Goal: Information Seeking & Learning: Compare options

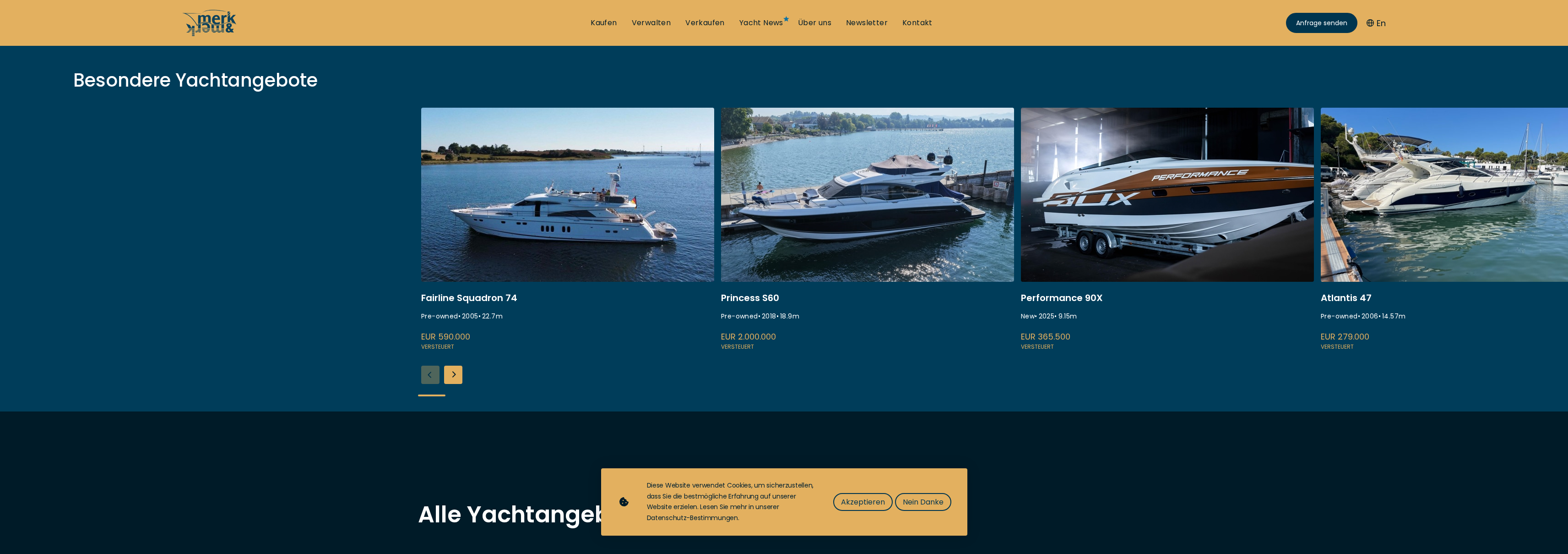
scroll to position [297, 0]
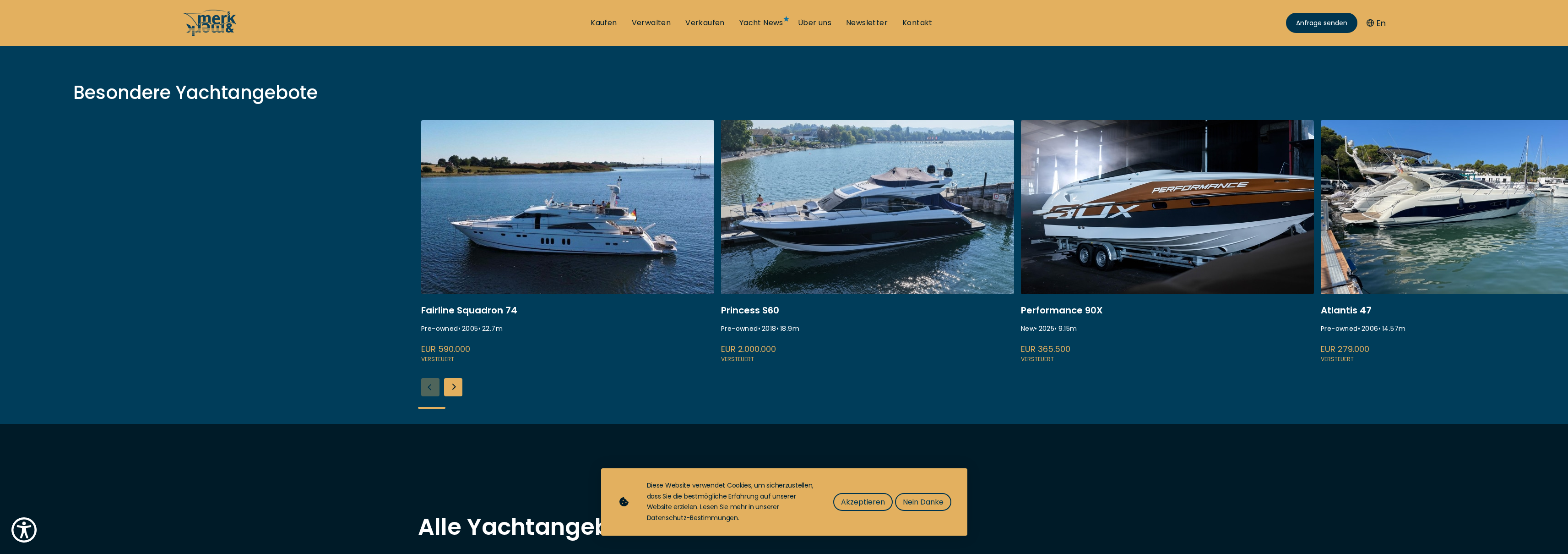
click at [576, 233] on link at bounding box center [567, 242] width 293 height 244
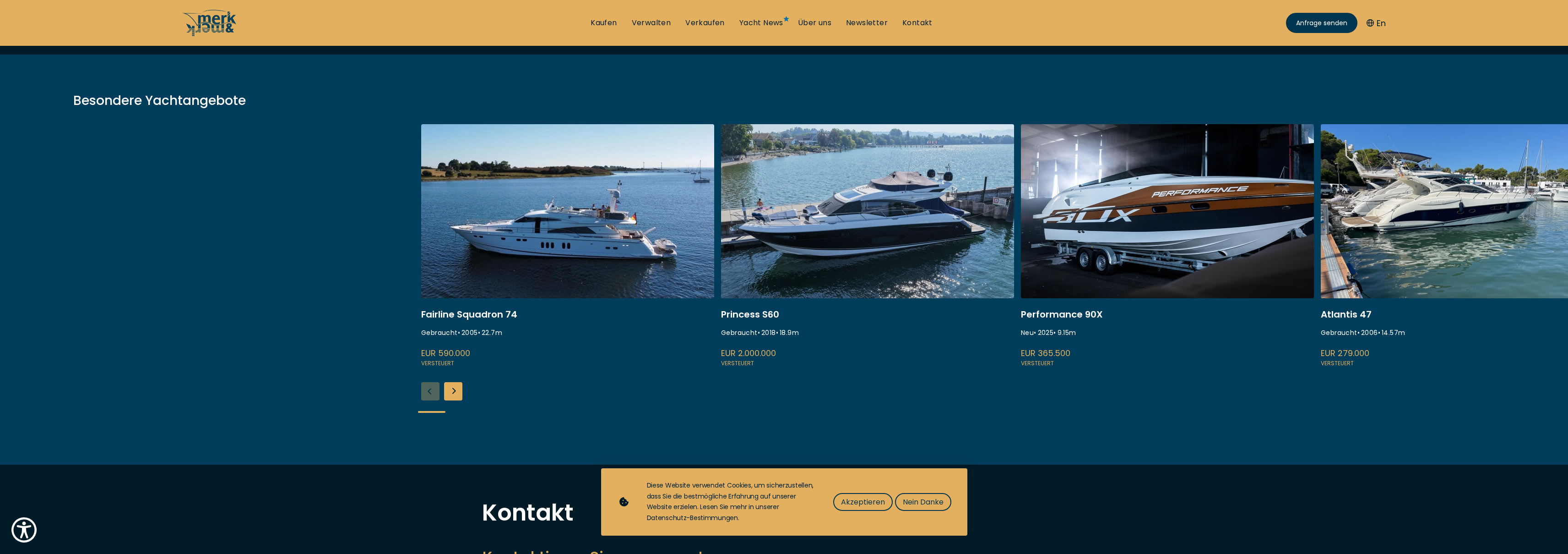
scroll to position [105, 0]
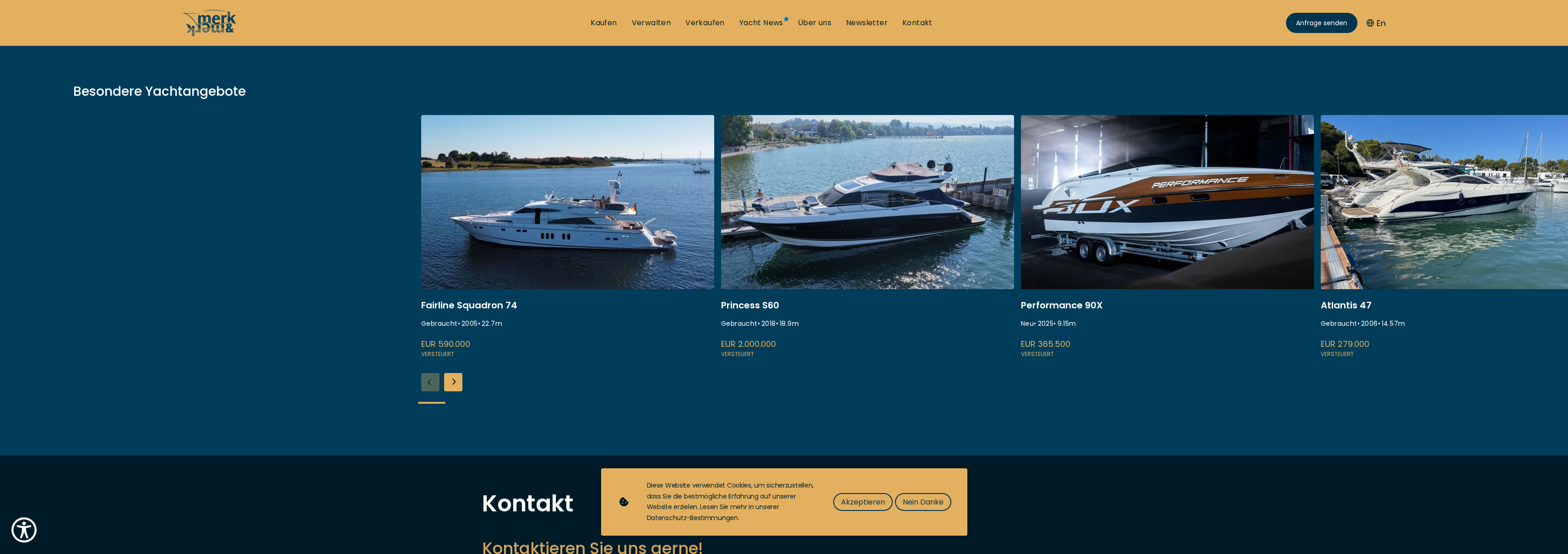
click at [453, 385] on div "Next slide" at bounding box center [453, 382] width 18 height 18
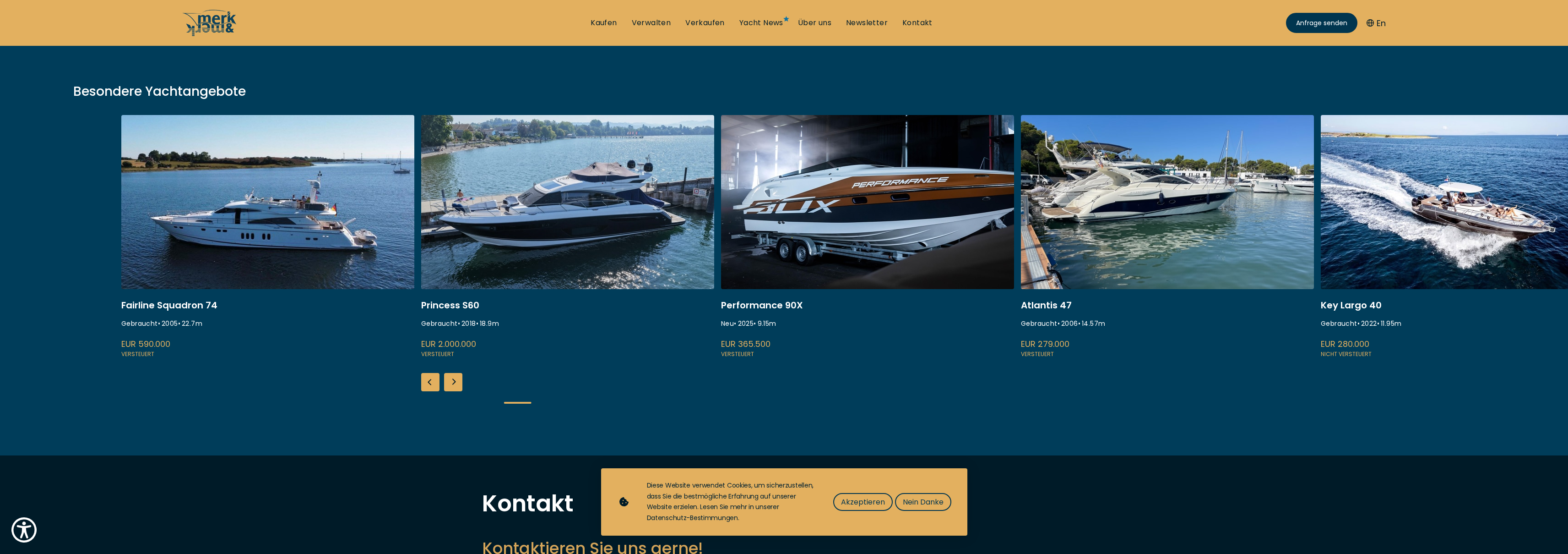
click at [435, 384] on div "Previous slide" at bounding box center [430, 382] width 18 height 18
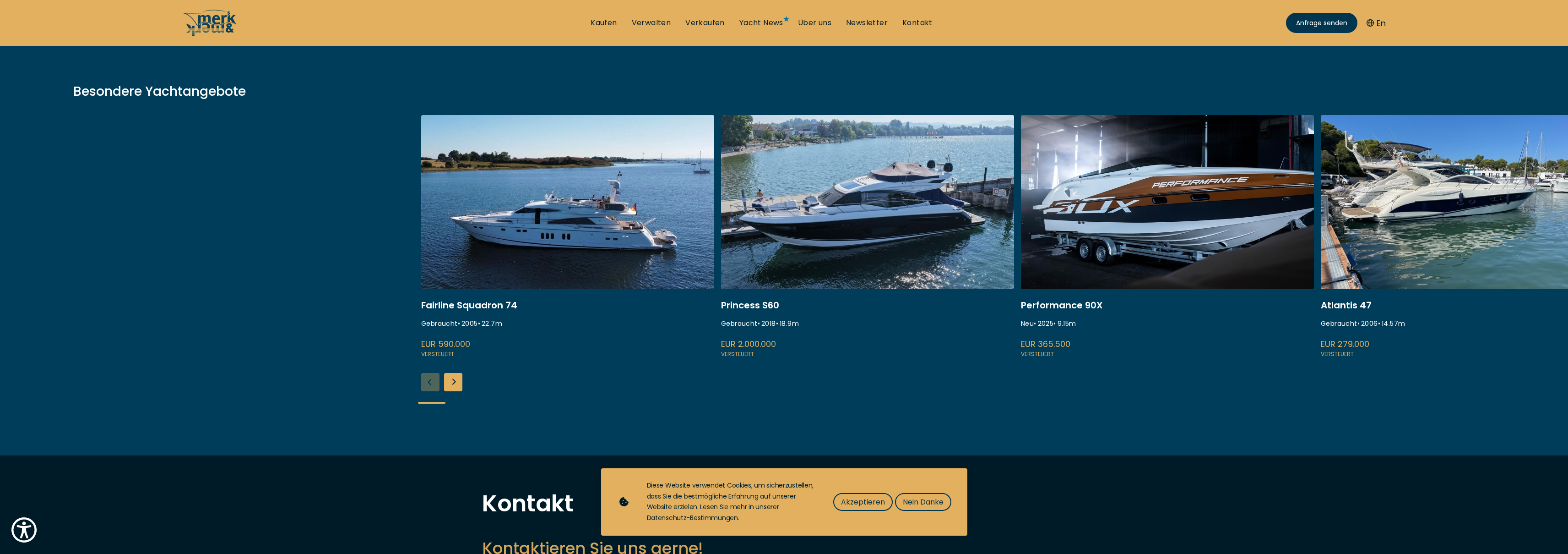
click at [541, 221] on link at bounding box center [567, 237] width 293 height 244
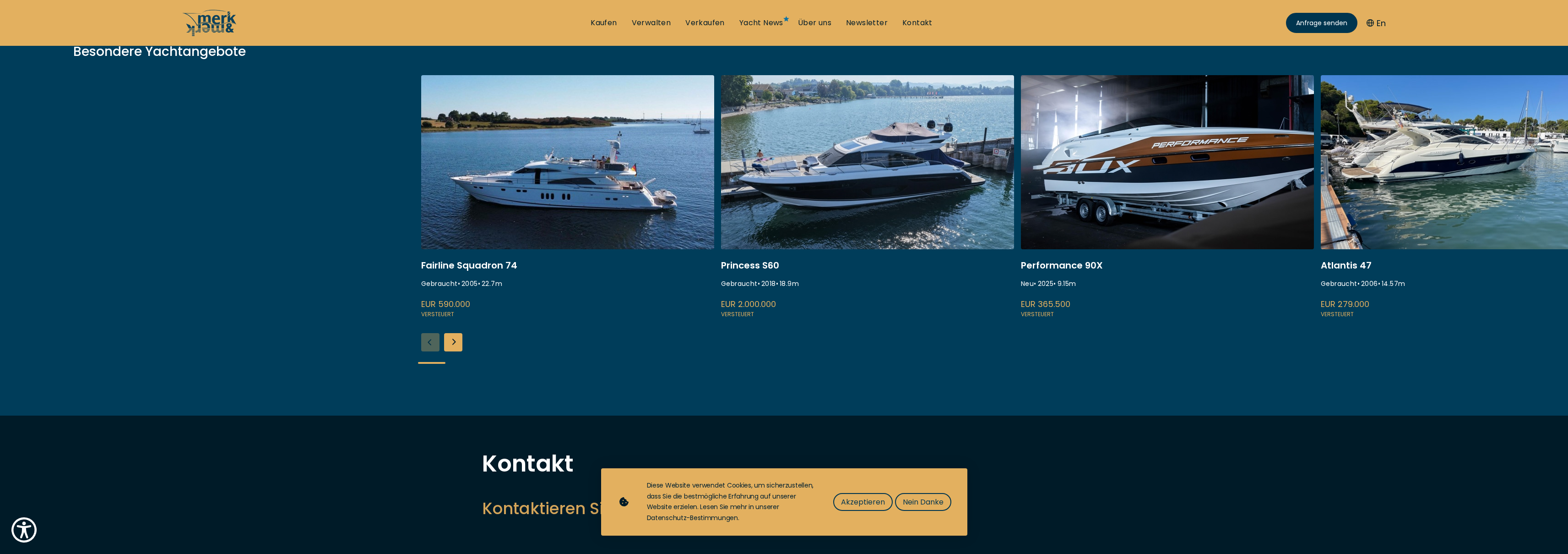
scroll to position [196, 0]
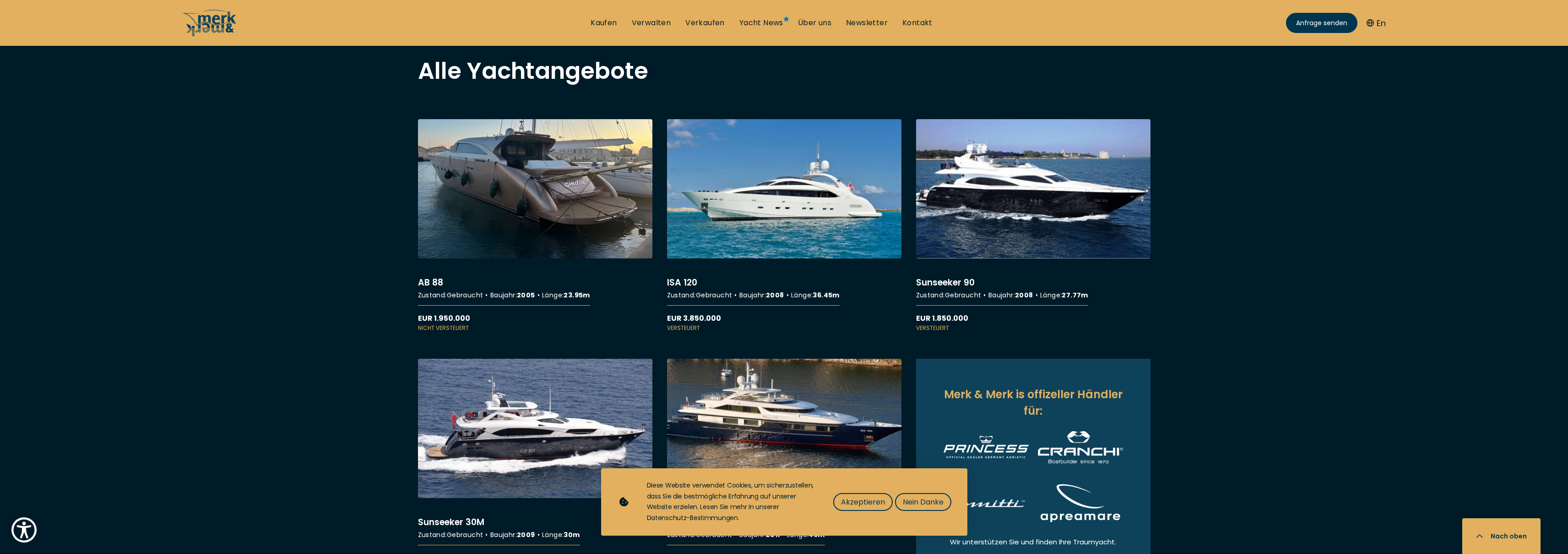
scroll to position [757, 0]
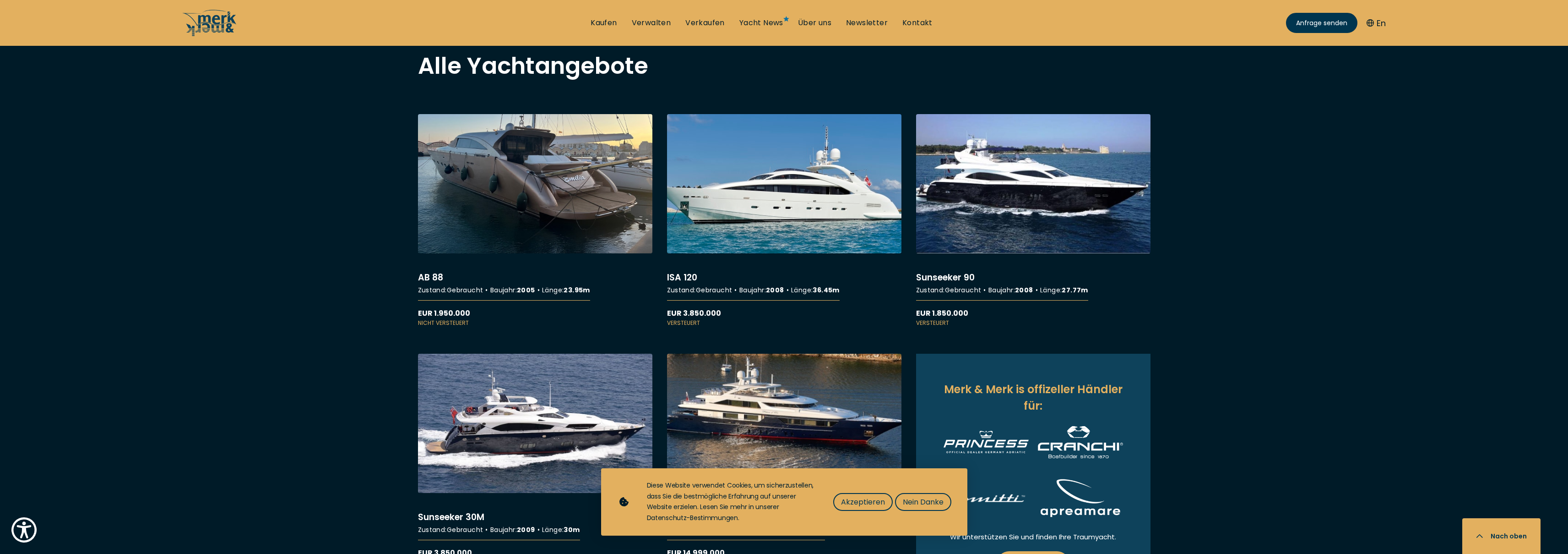
click at [791, 207] on link "More details about ISA 120" at bounding box center [784, 220] width 235 height 213
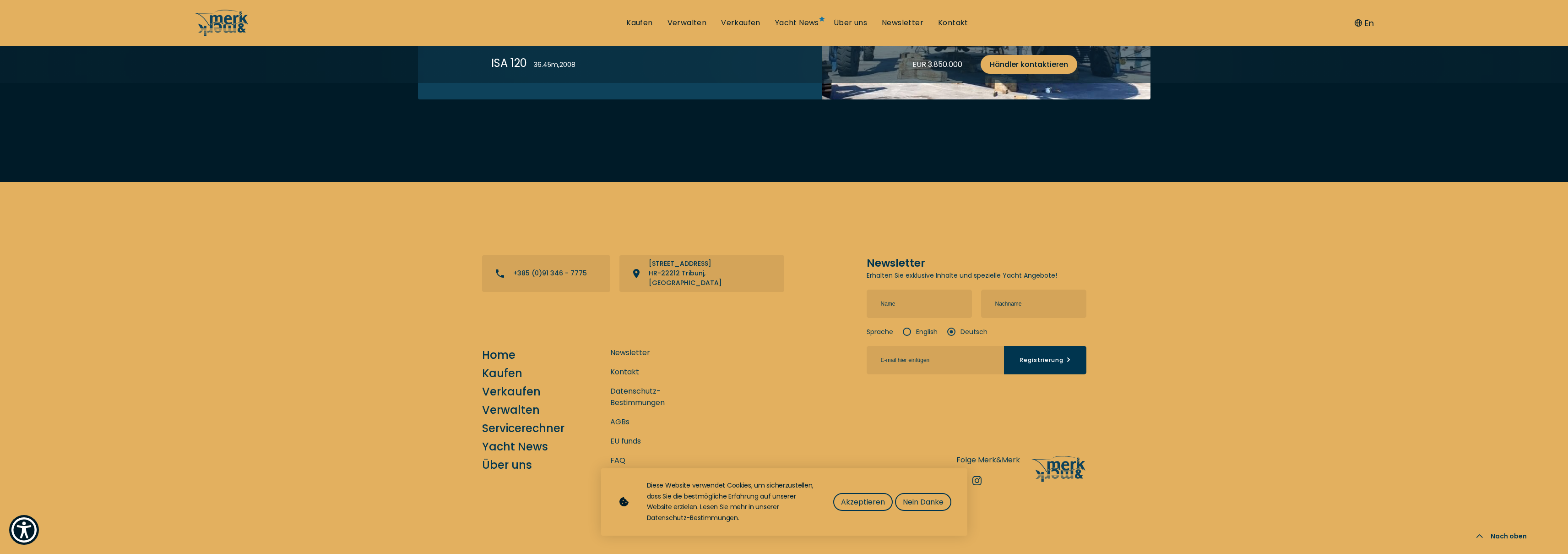
scroll to position [2222, 0]
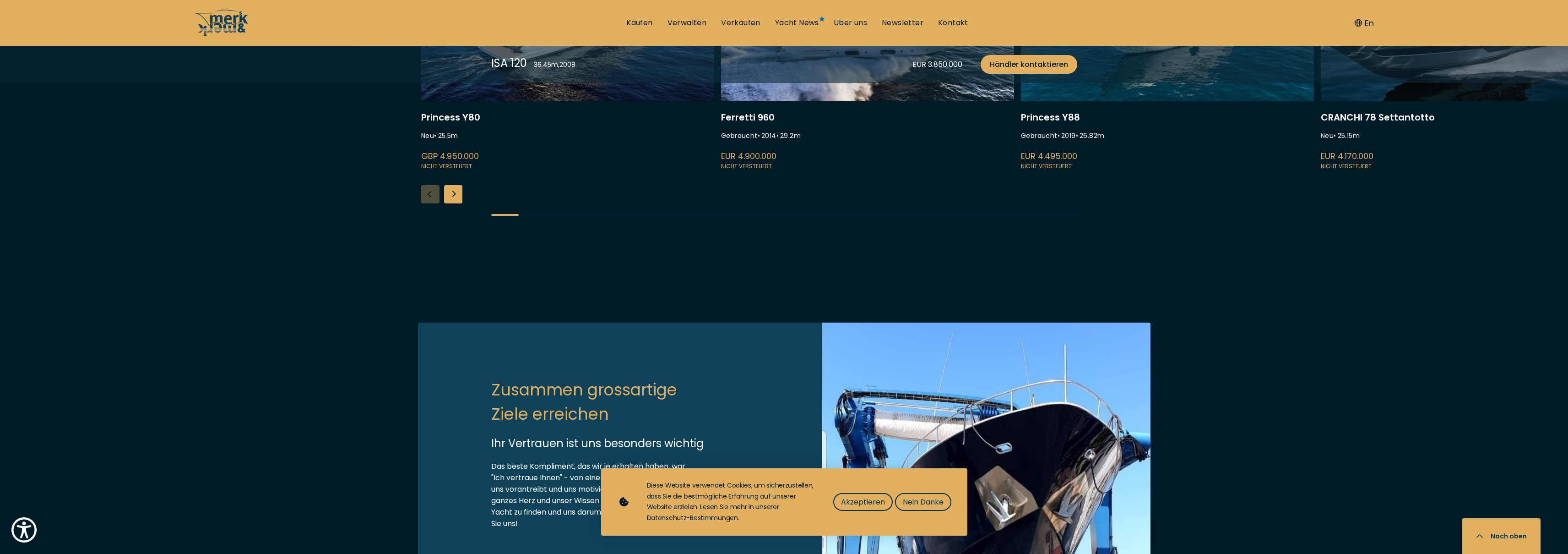
click at [460, 203] on div "Next slide" at bounding box center [453, 194] width 18 height 18
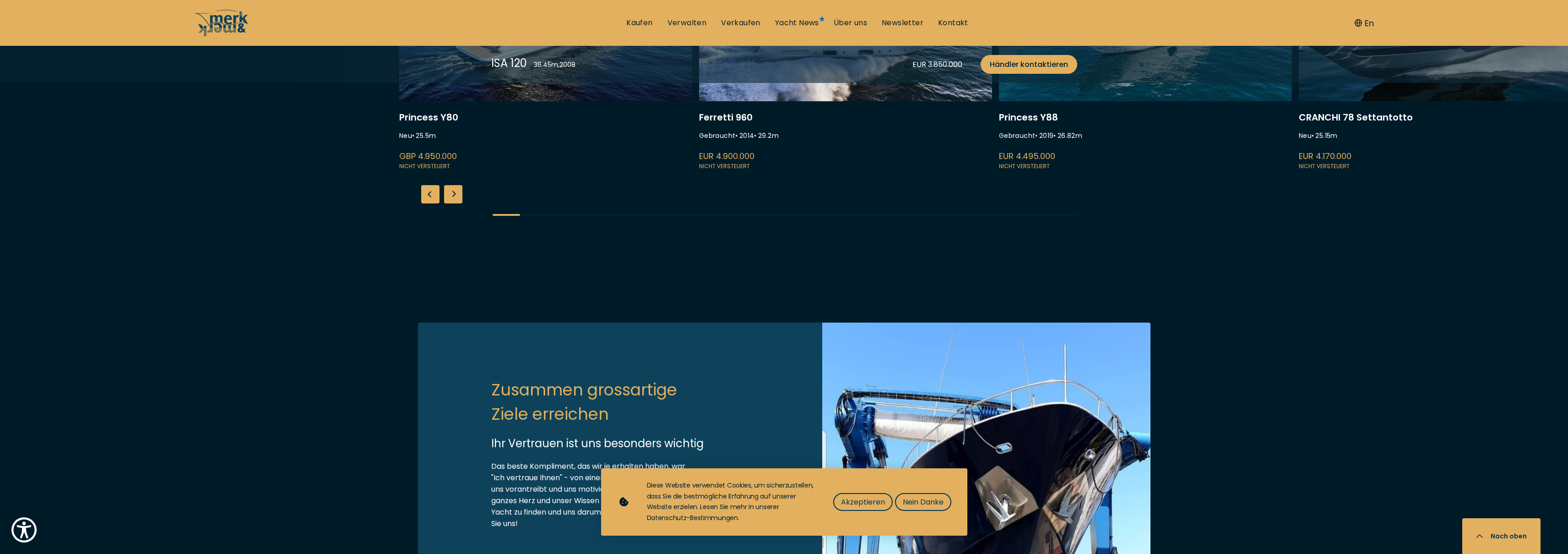
click at [460, 203] on div "Next slide" at bounding box center [453, 194] width 18 height 18
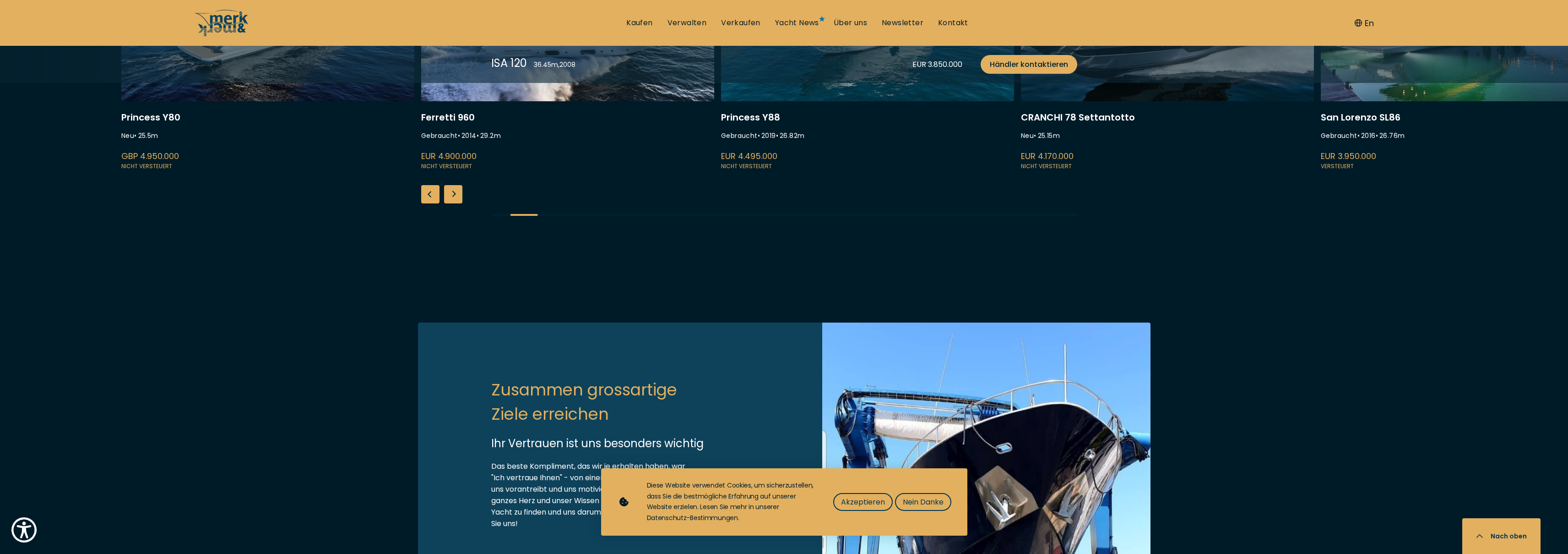
click at [460, 203] on div "Next slide" at bounding box center [453, 194] width 18 height 18
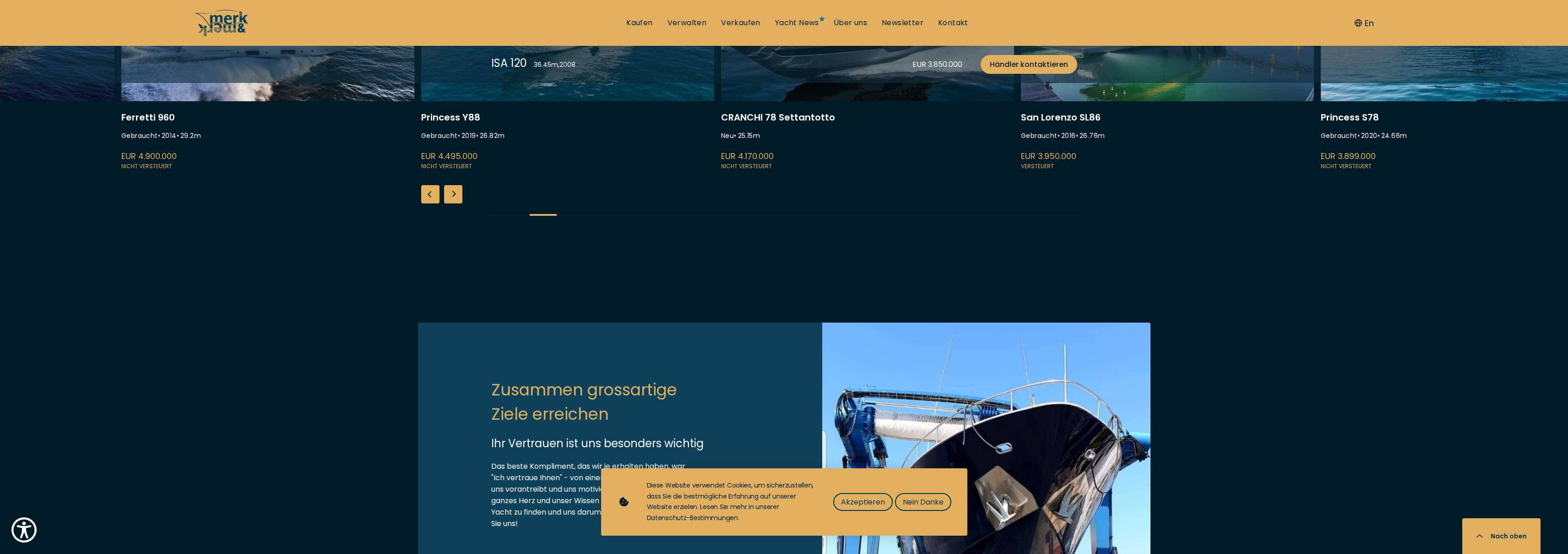
click at [460, 203] on div "Next slide" at bounding box center [453, 194] width 18 height 18
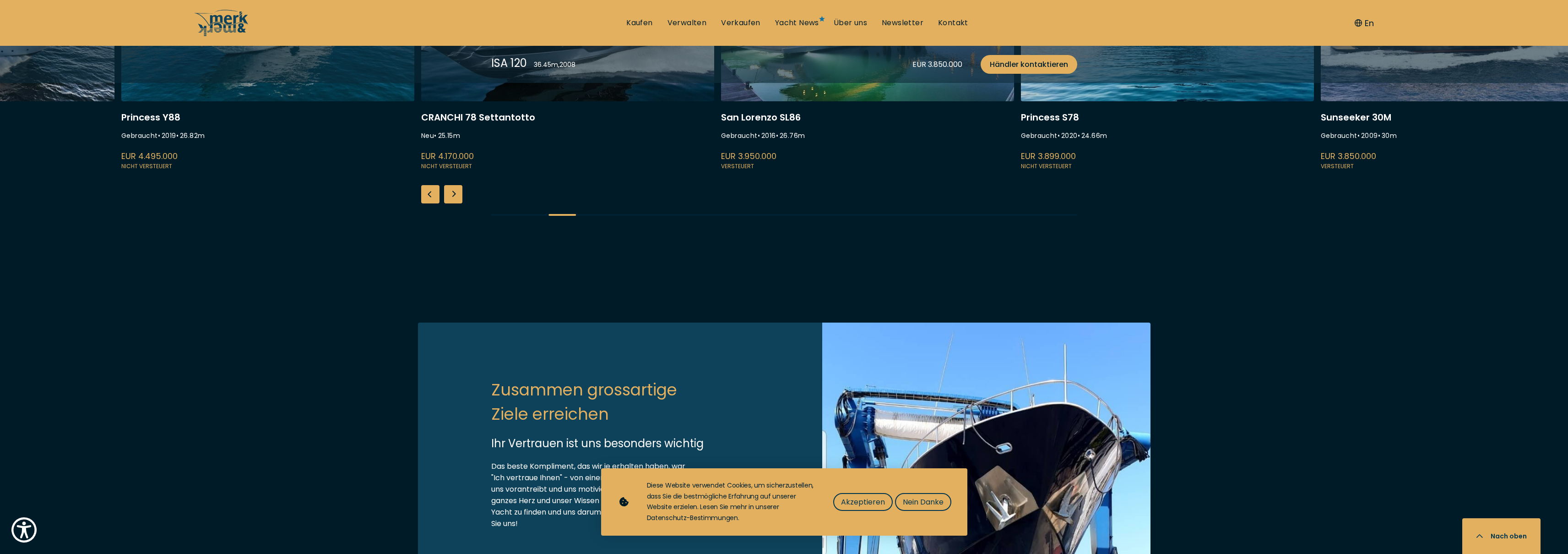
click at [460, 203] on div "Next slide" at bounding box center [453, 194] width 18 height 18
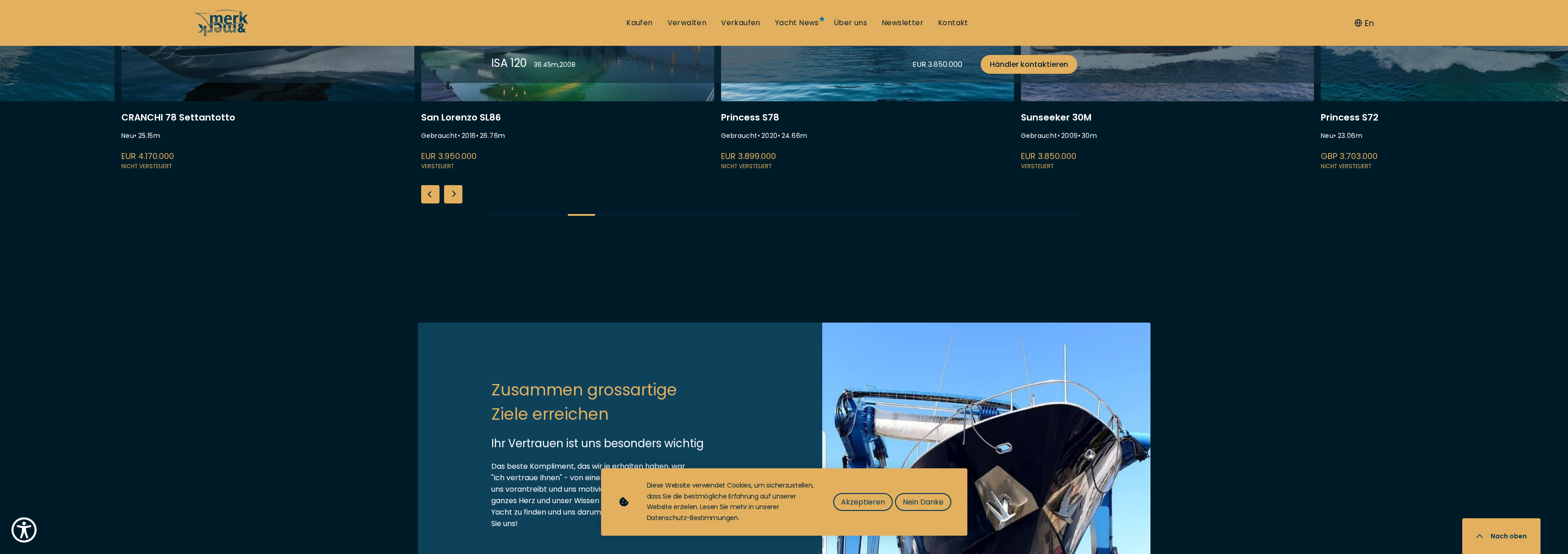
click at [460, 203] on div "Next slide" at bounding box center [453, 194] width 18 height 18
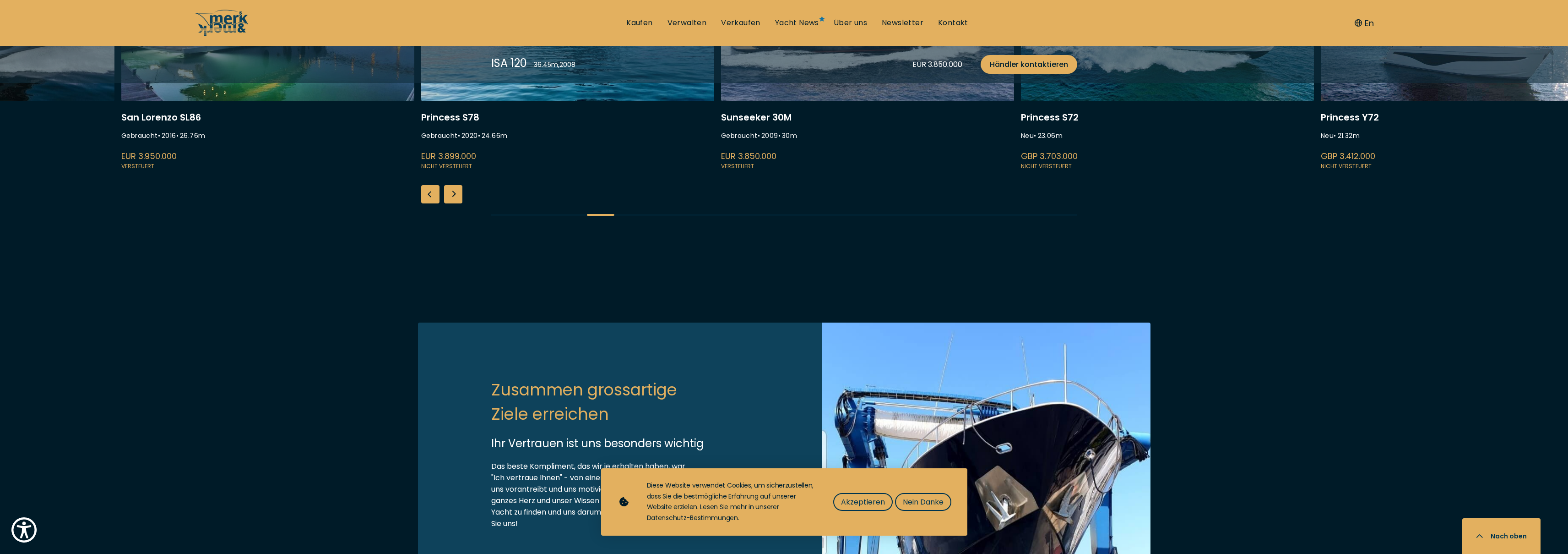
click at [460, 203] on div "Next slide" at bounding box center [453, 194] width 18 height 18
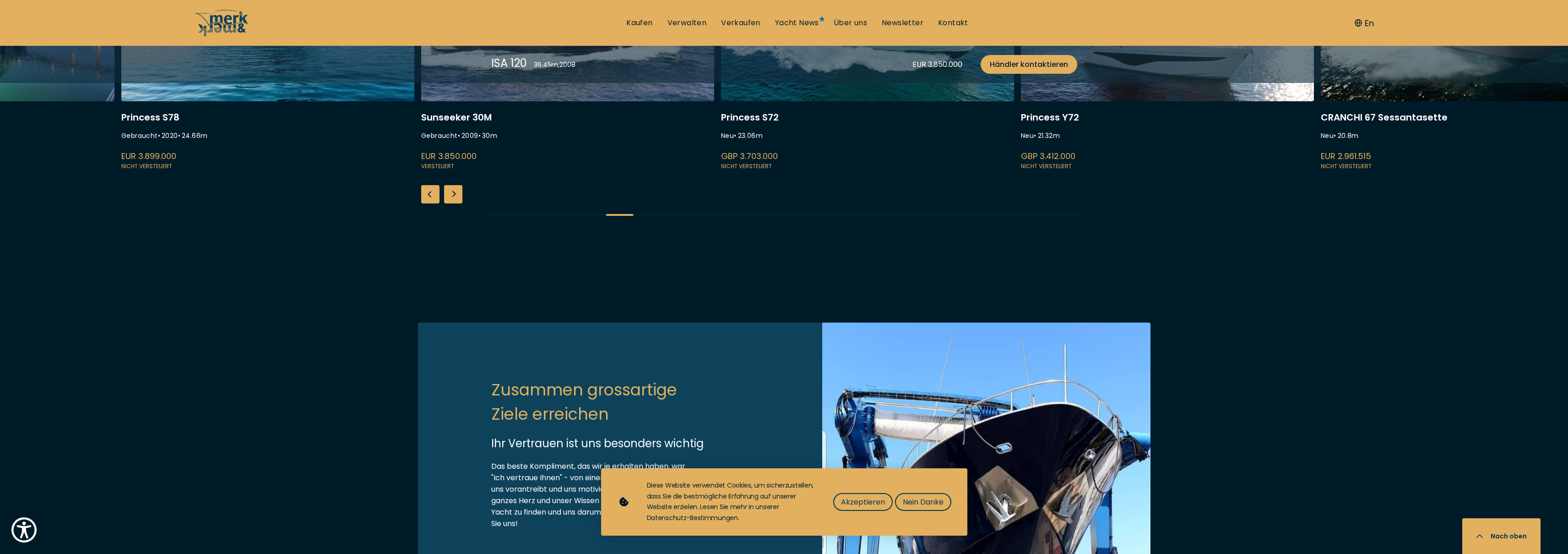
click at [460, 203] on div "Next slide" at bounding box center [453, 194] width 18 height 18
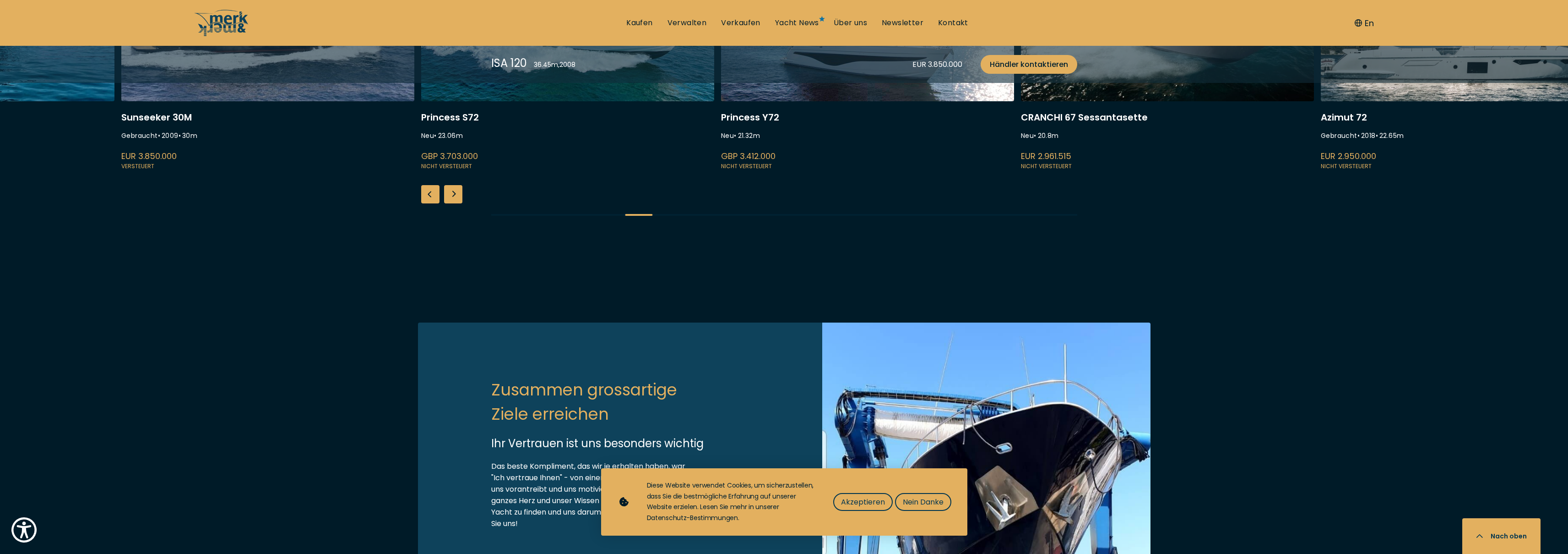
click at [460, 203] on div "Next slide" at bounding box center [453, 194] width 18 height 18
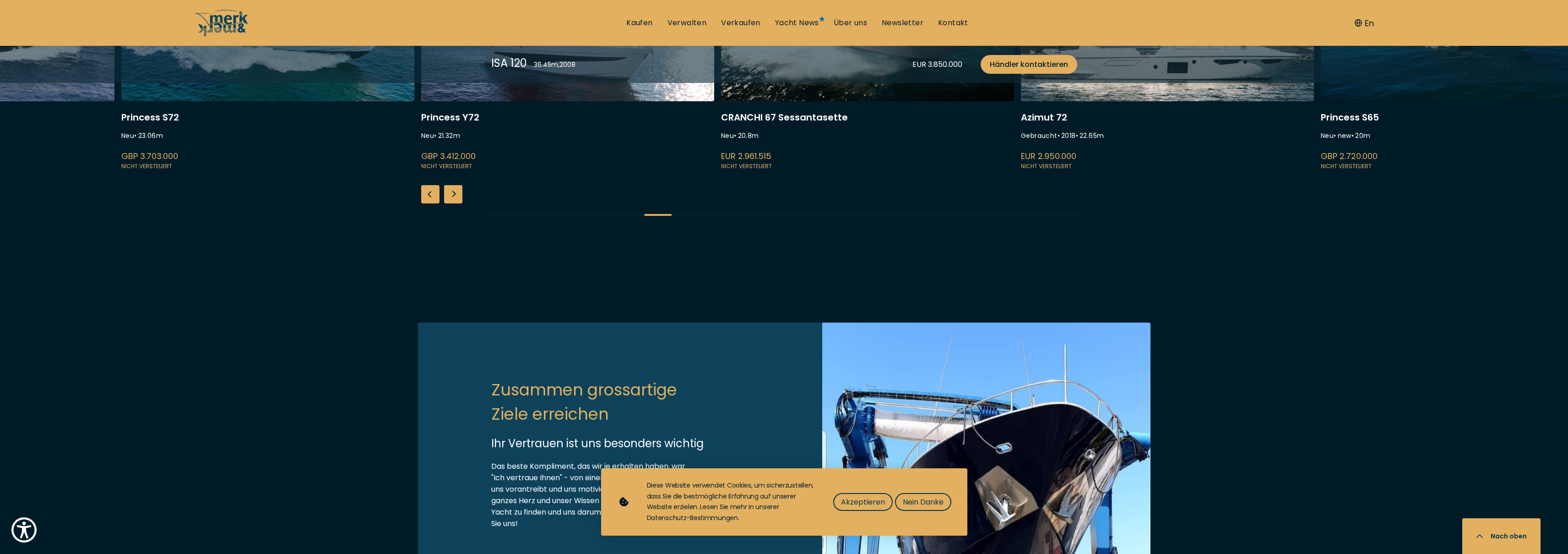
click at [460, 203] on div "Next slide" at bounding box center [453, 194] width 18 height 18
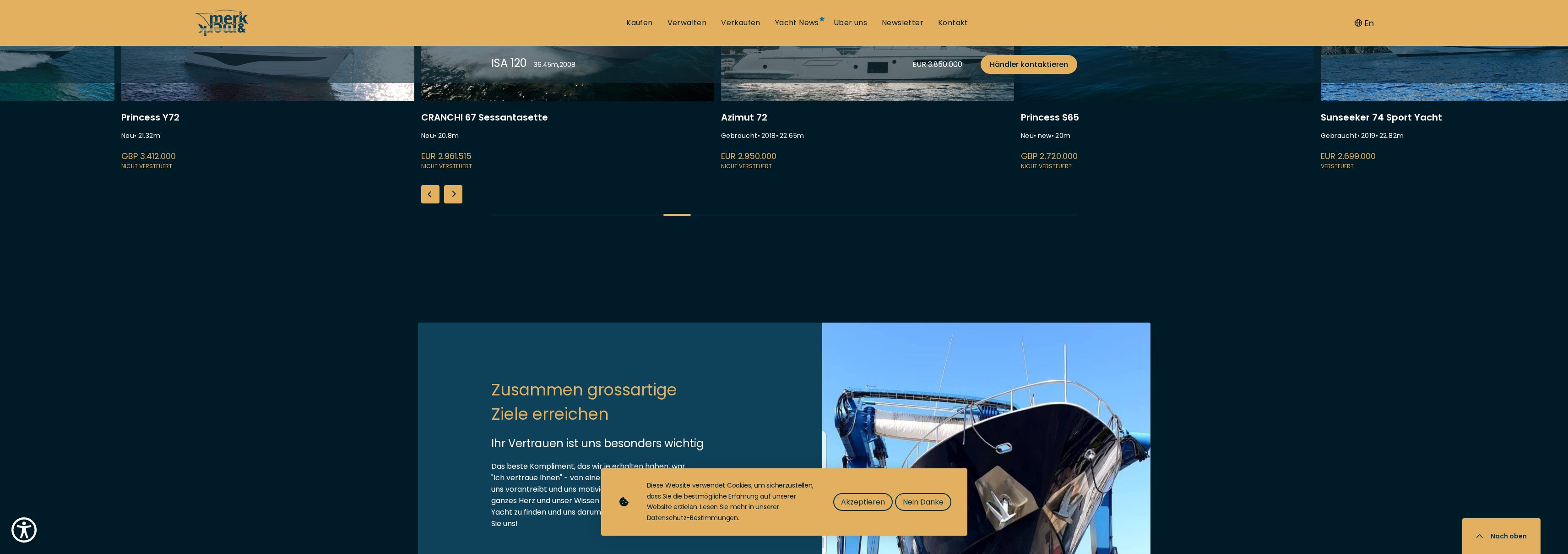
click at [460, 203] on div "Next slide" at bounding box center [453, 194] width 18 height 18
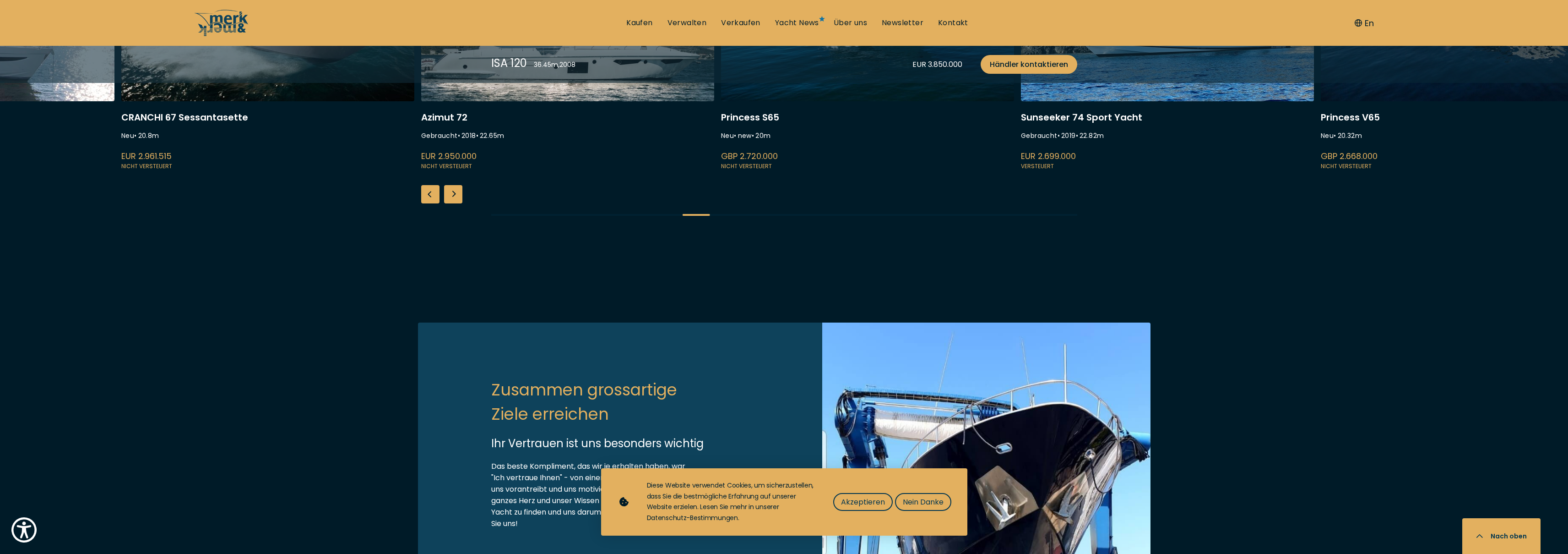
click at [460, 203] on div "Next slide" at bounding box center [453, 194] width 18 height 18
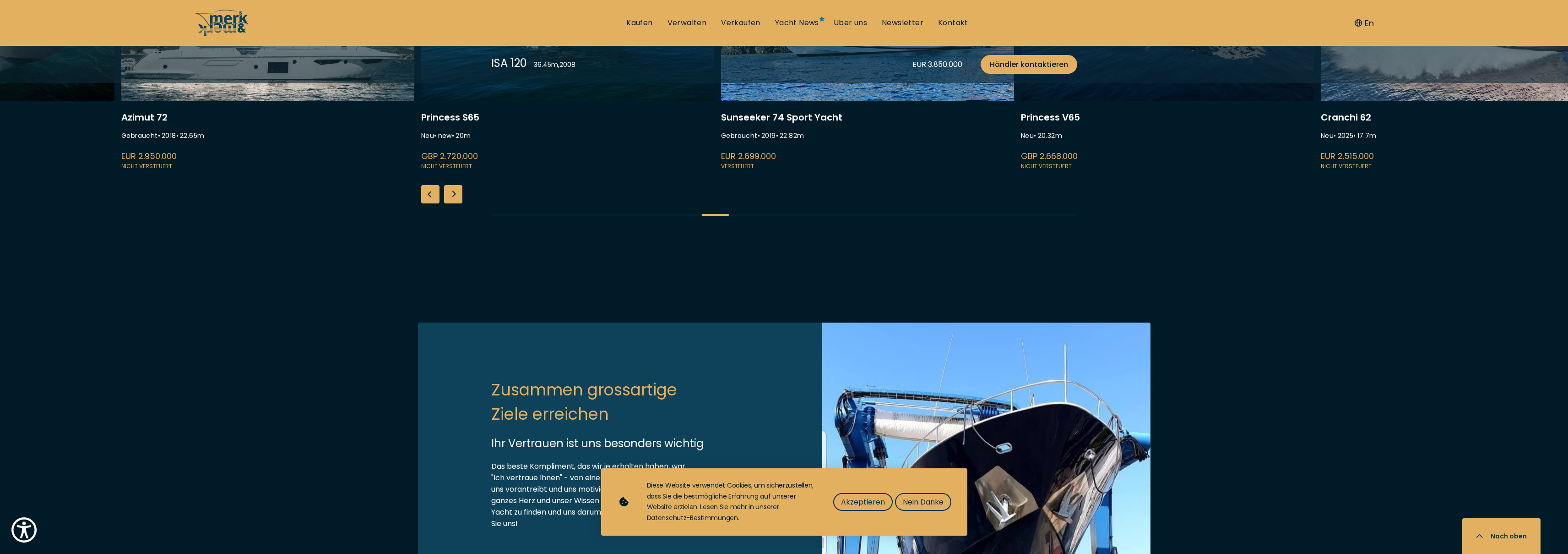
click at [460, 203] on div "Next slide" at bounding box center [453, 194] width 18 height 18
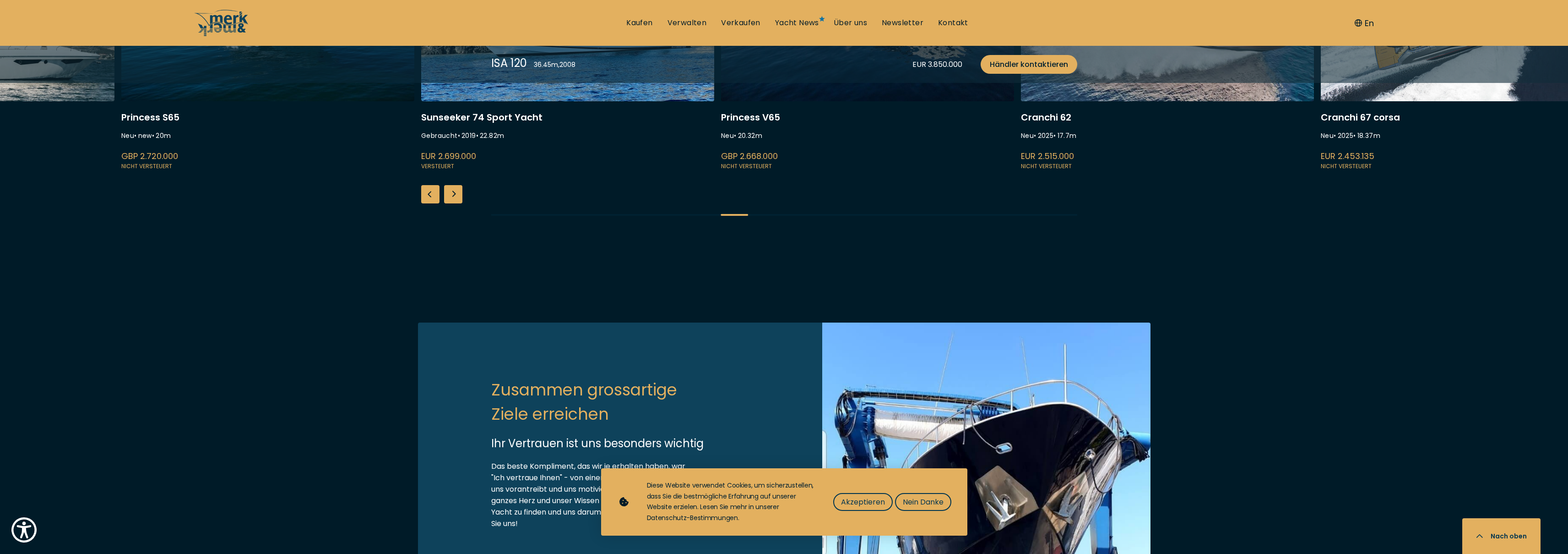
click at [460, 203] on div "Next slide" at bounding box center [453, 194] width 18 height 18
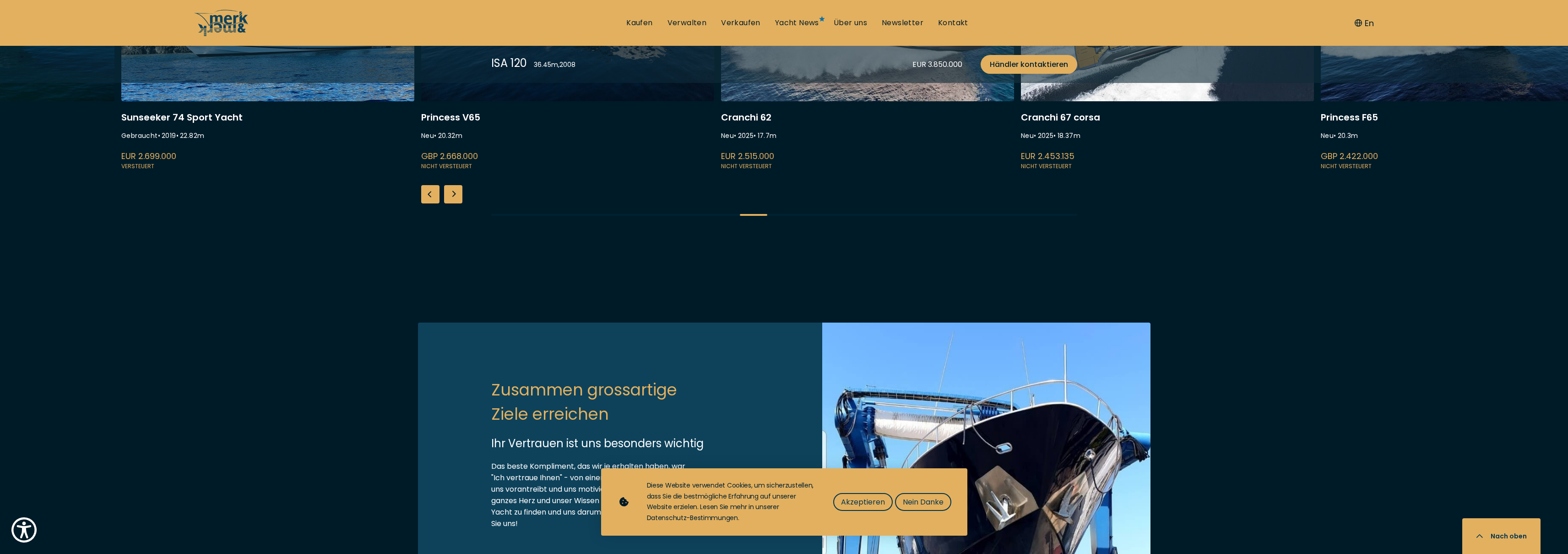
click at [460, 203] on div "Next slide" at bounding box center [453, 194] width 18 height 18
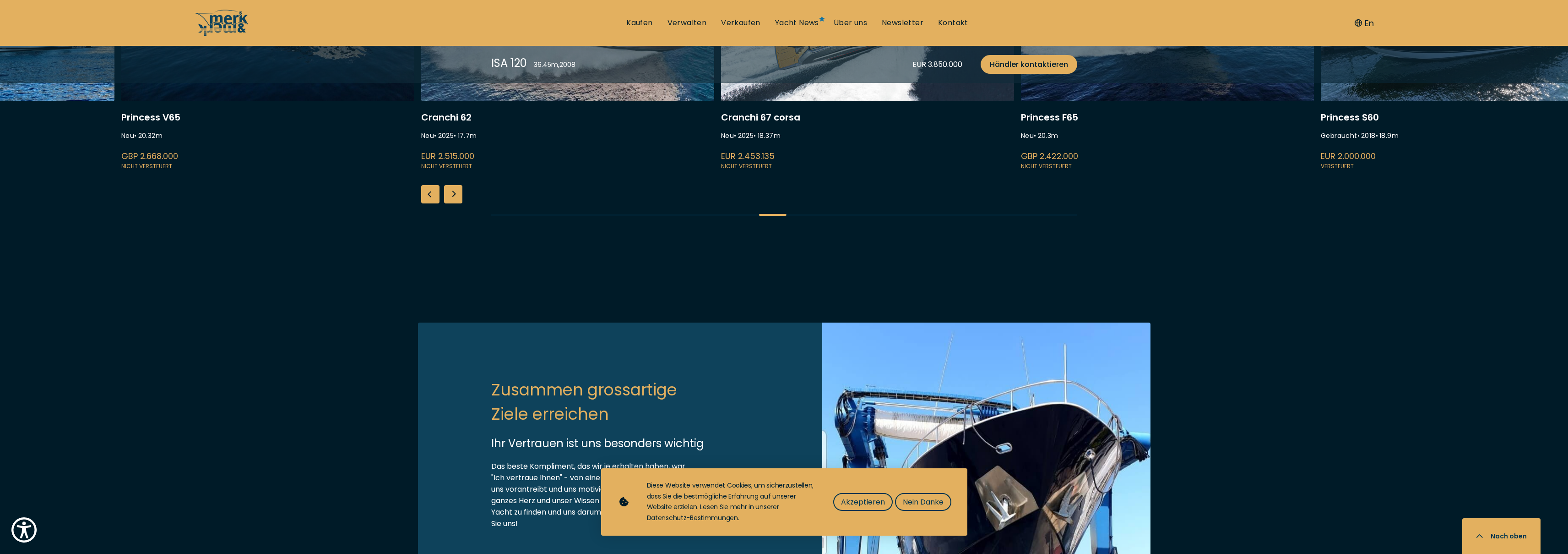
click at [460, 203] on div "Next slide" at bounding box center [453, 194] width 18 height 18
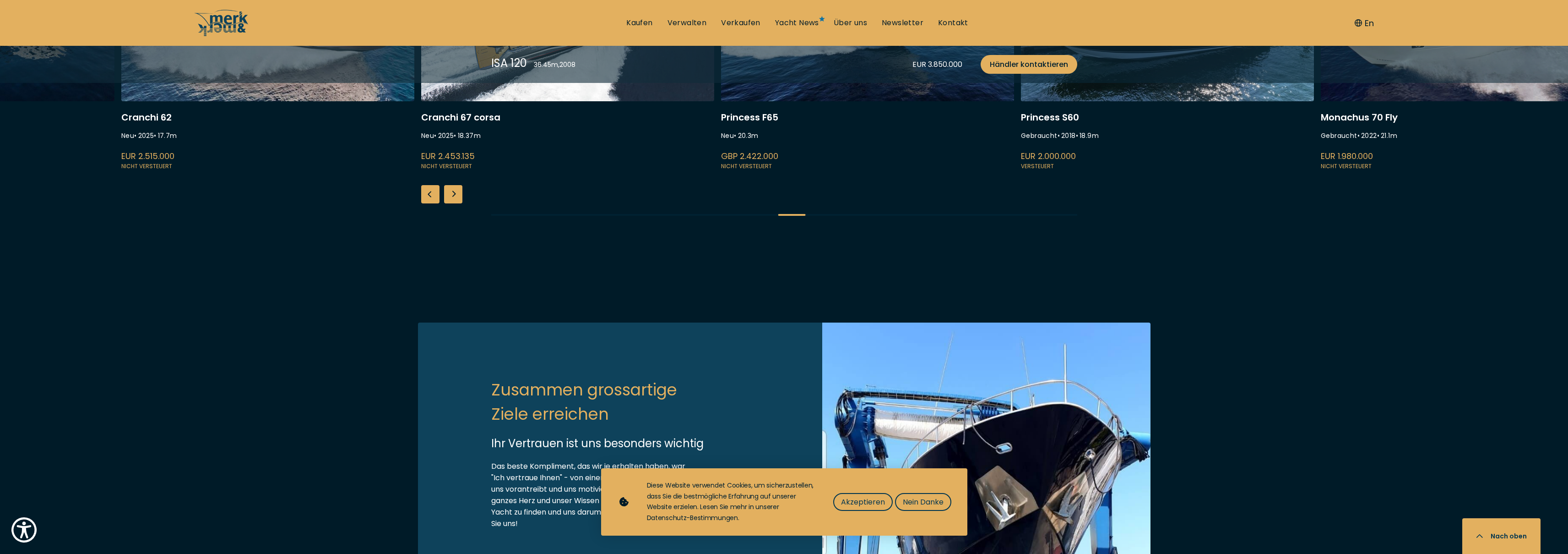
click at [460, 203] on div "Next slide" at bounding box center [453, 194] width 18 height 18
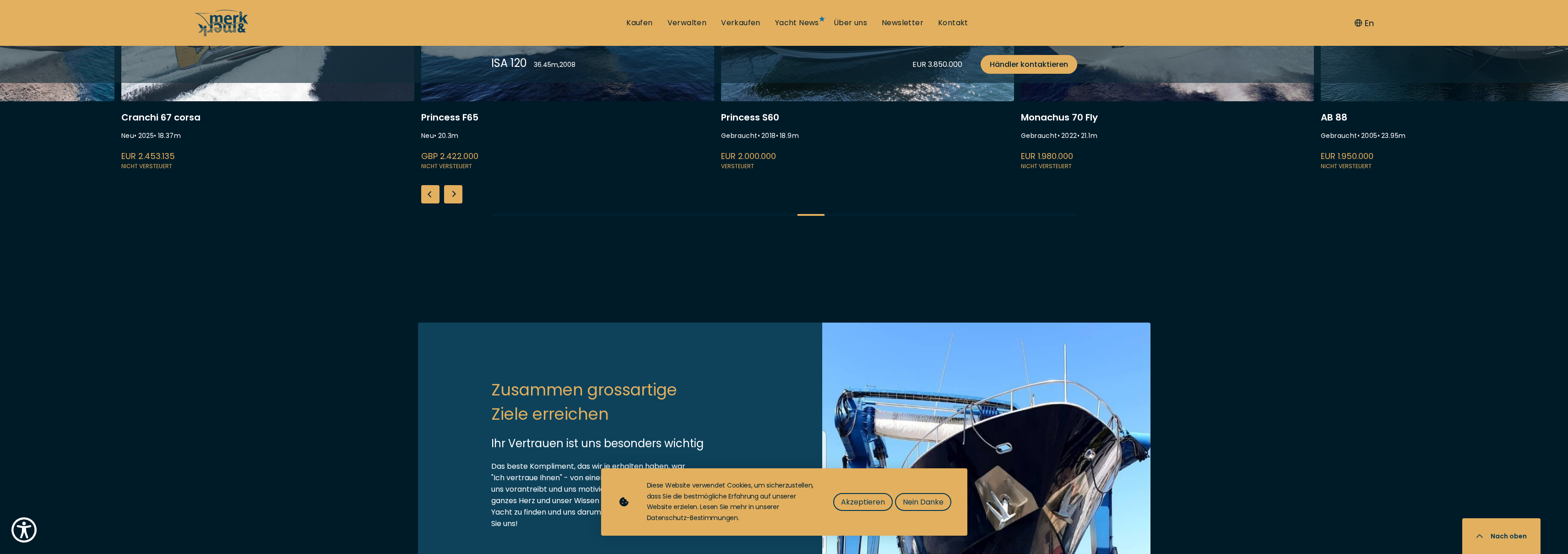
click at [460, 203] on div "Next slide" at bounding box center [453, 194] width 18 height 18
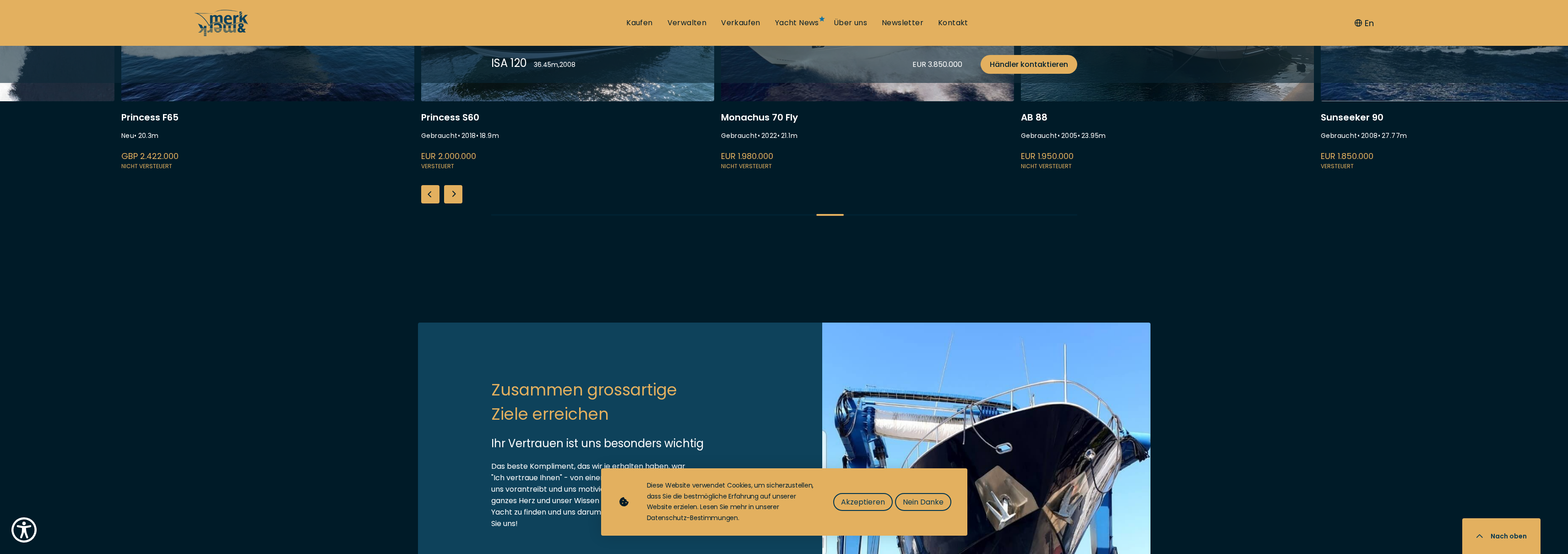
click at [460, 203] on div "Next slide" at bounding box center [453, 194] width 18 height 18
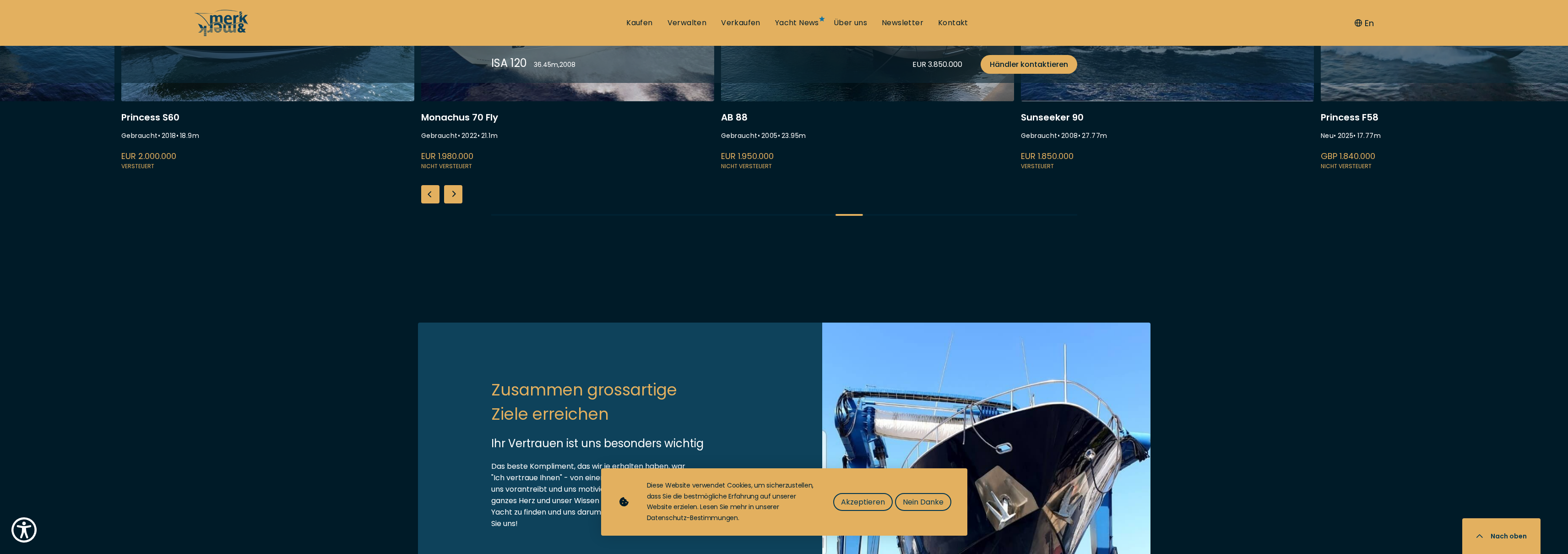
click at [460, 203] on div "Next slide" at bounding box center [453, 194] width 18 height 18
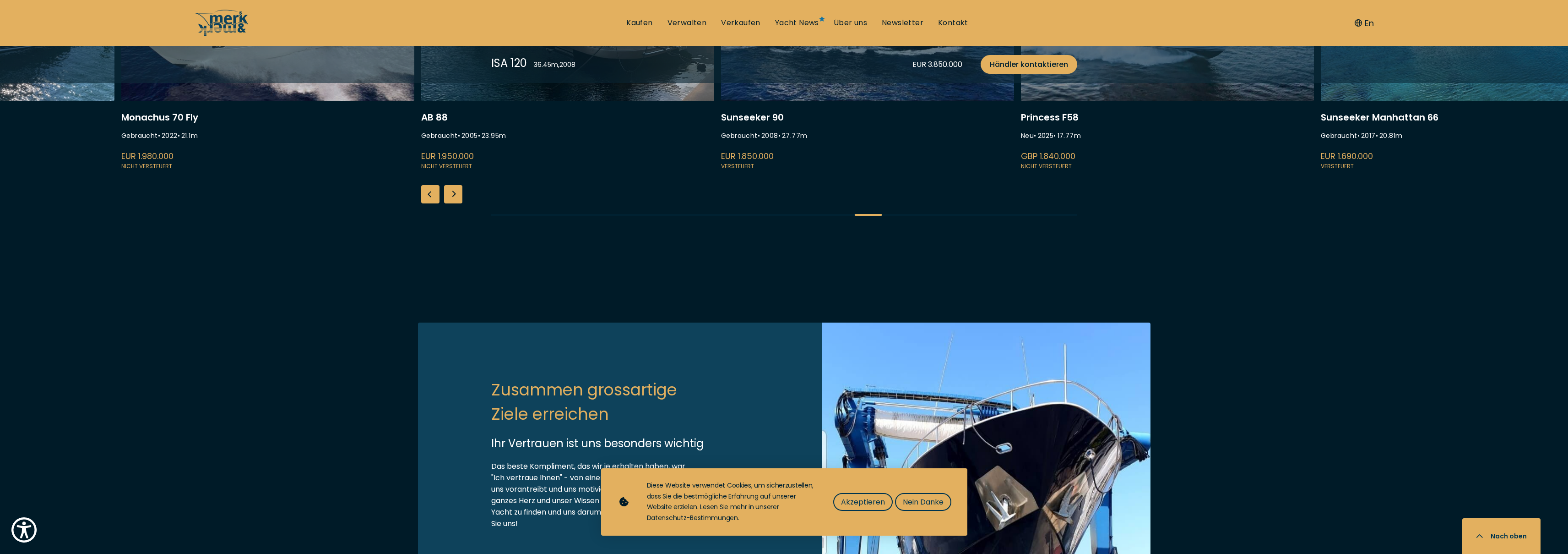
click at [460, 203] on div "Next slide" at bounding box center [453, 194] width 18 height 18
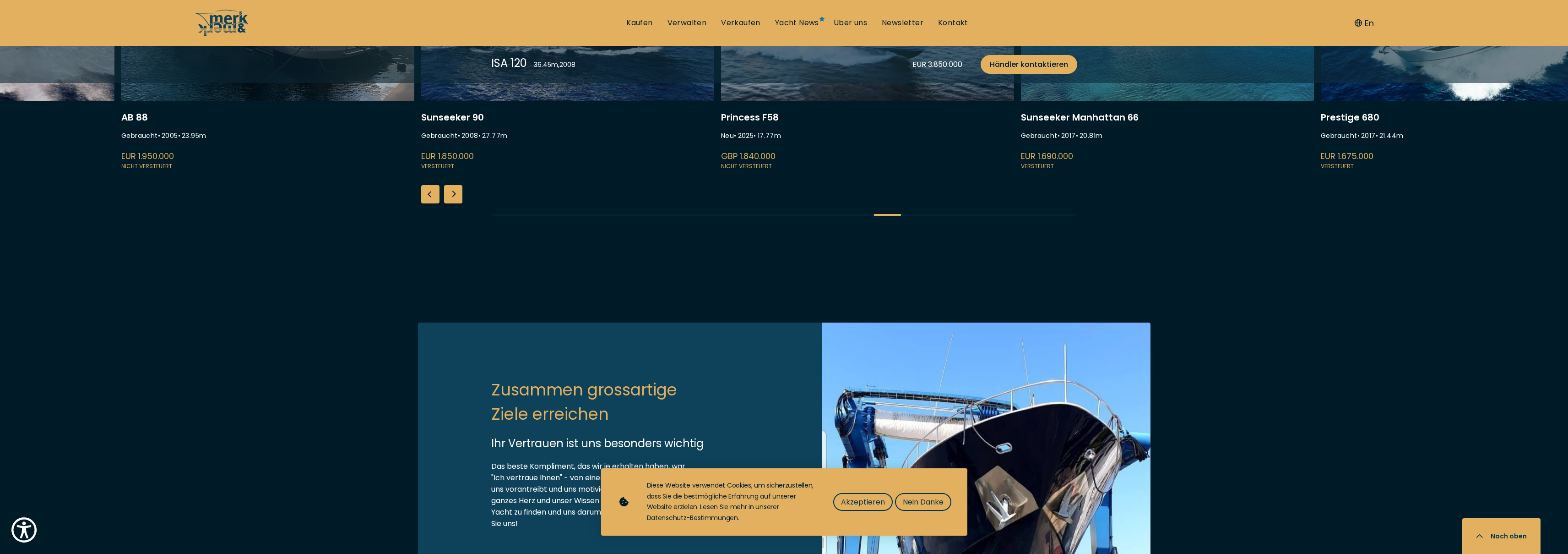
click at [460, 203] on div "Next slide" at bounding box center [453, 194] width 18 height 18
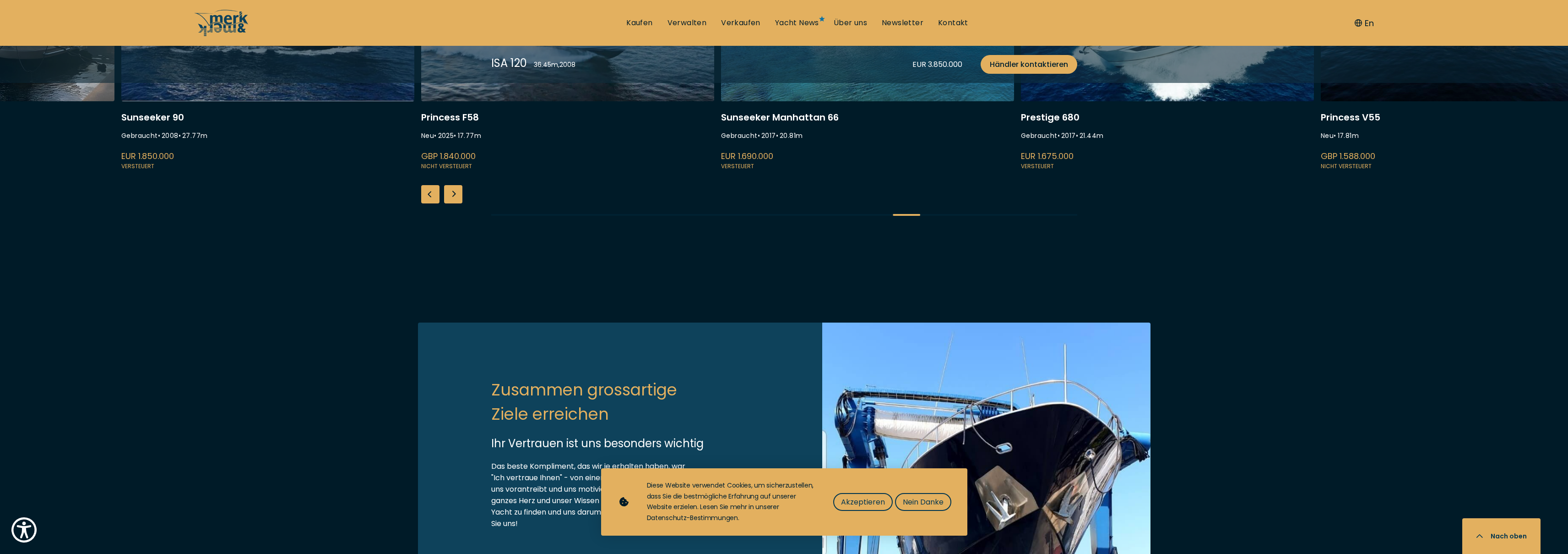
click at [460, 203] on div "Next slide" at bounding box center [453, 194] width 18 height 18
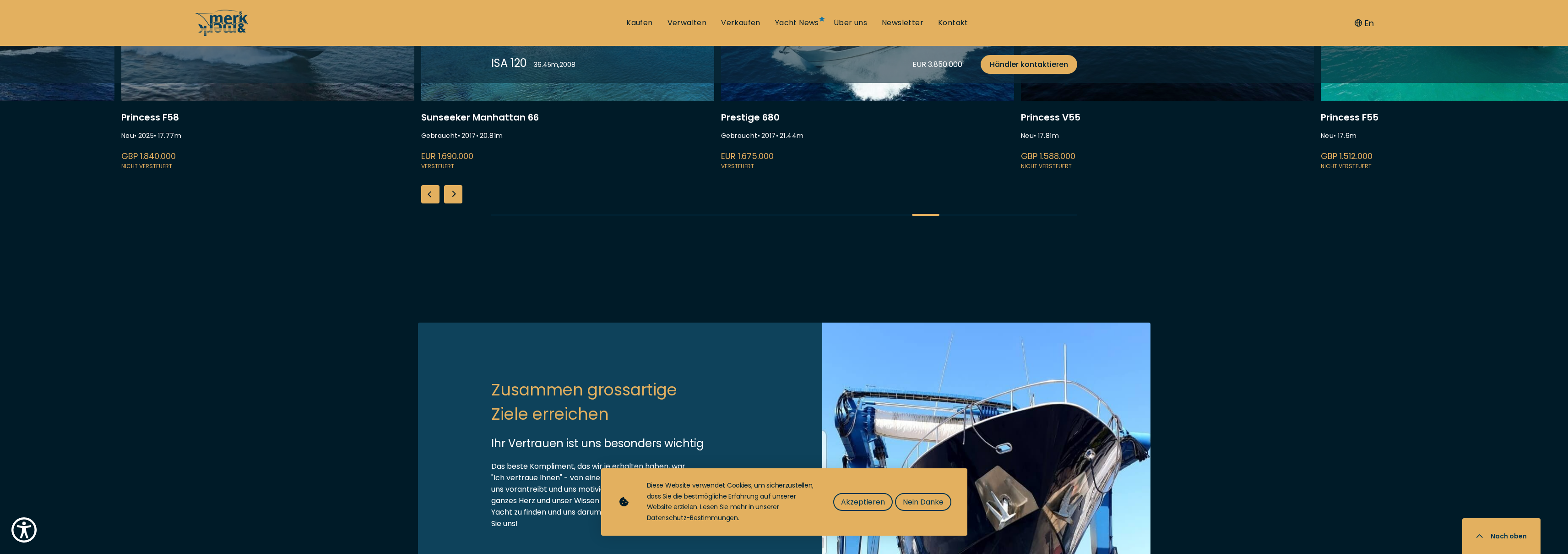
click at [460, 203] on div "Next slide" at bounding box center [453, 194] width 18 height 18
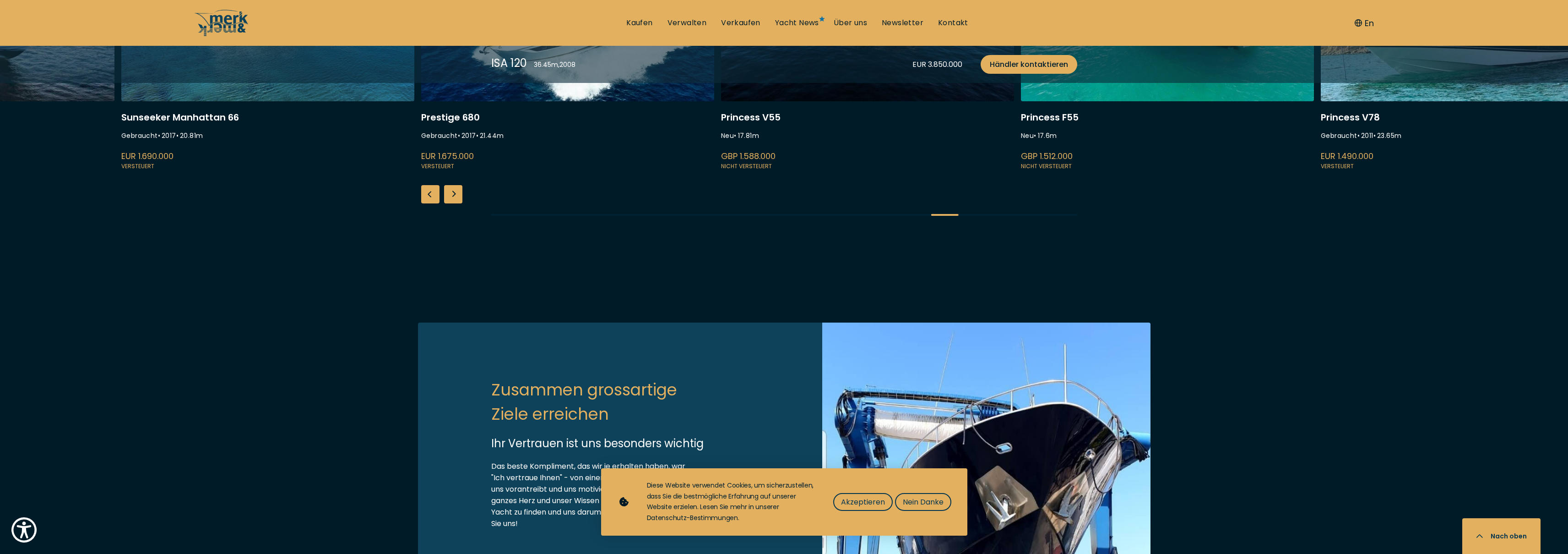
click at [460, 203] on div "Next slide" at bounding box center [453, 194] width 18 height 18
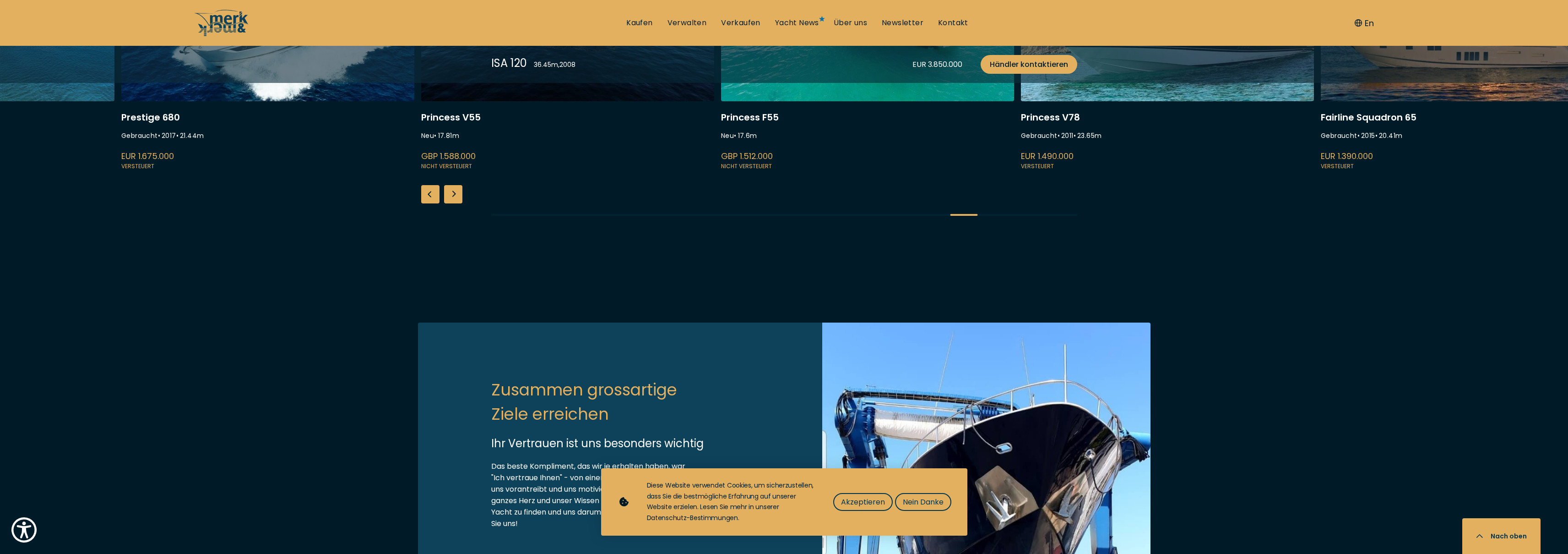
click at [460, 203] on div "Next slide" at bounding box center [453, 194] width 18 height 18
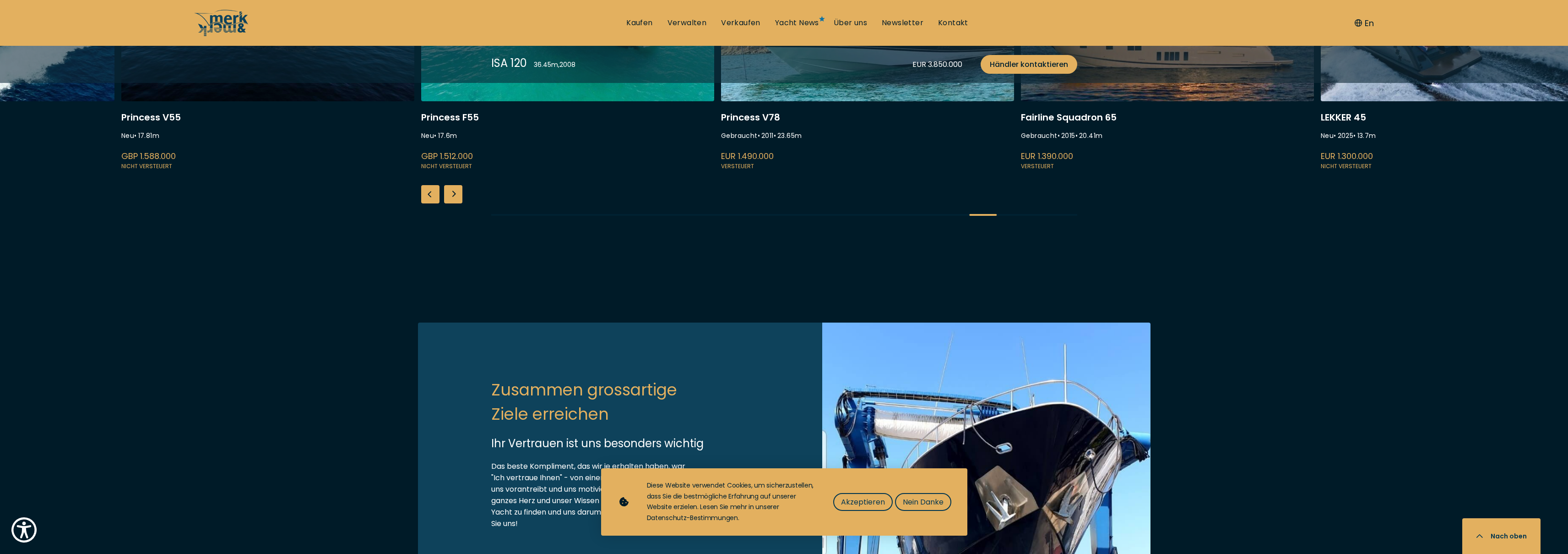
click at [460, 203] on div "Next slide" at bounding box center [453, 194] width 18 height 18
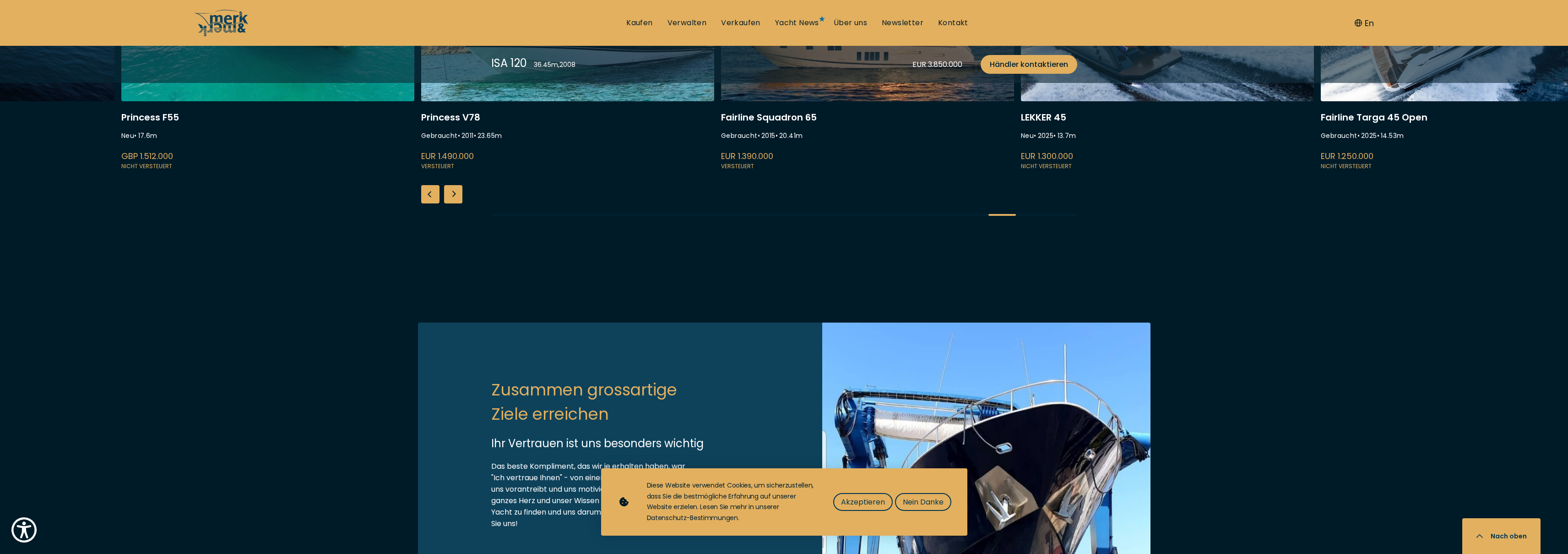
click at [460, 203] on div "Next slide" at bounding box center [453, 194] width 18 height 18
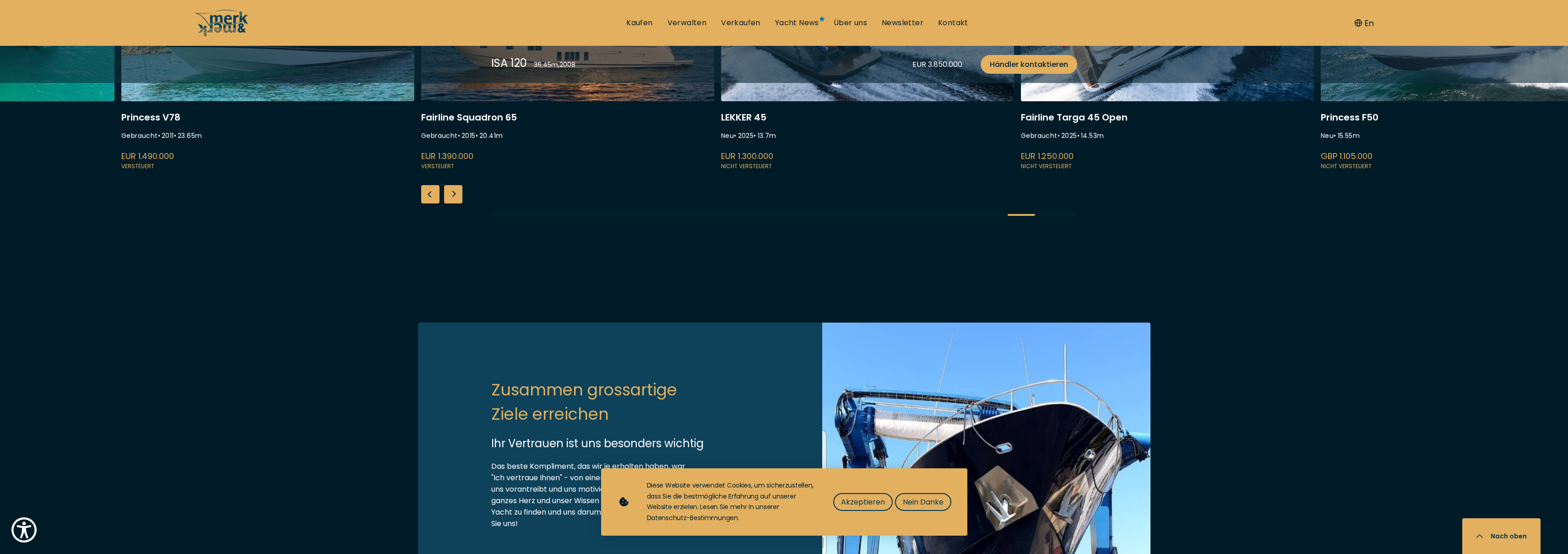
click at [460, 203] on div "Next slide" at bounding box center [453, 194] width 18 height 18
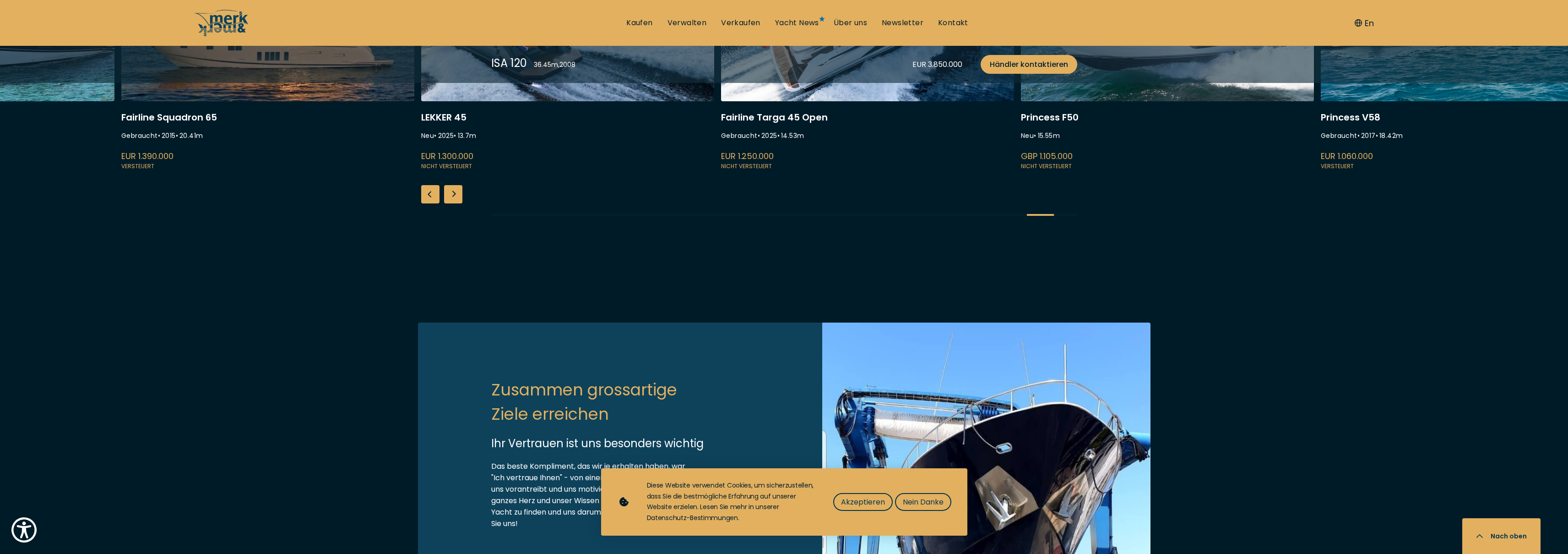
click at [460, 203] on div "Next slide" at bounding box center [453, 194] width 18 height 18
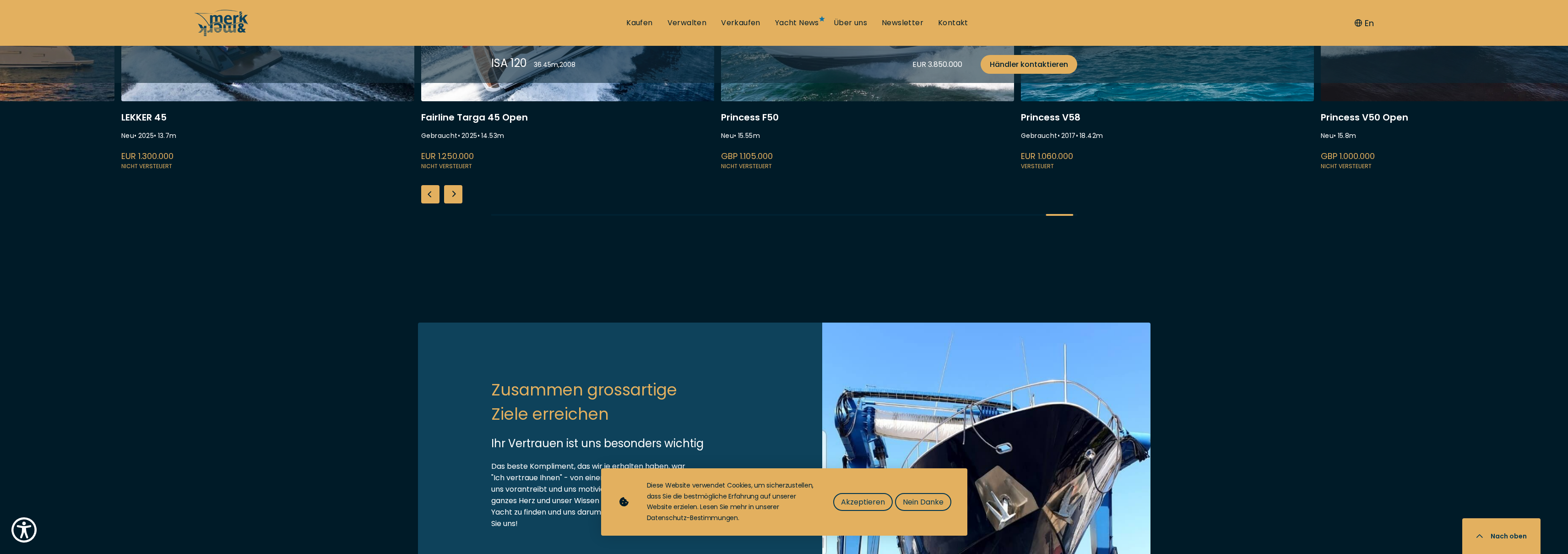
click at [460, 203] on div "Next slide" at bounding box center [453, 194] width 18 height 18
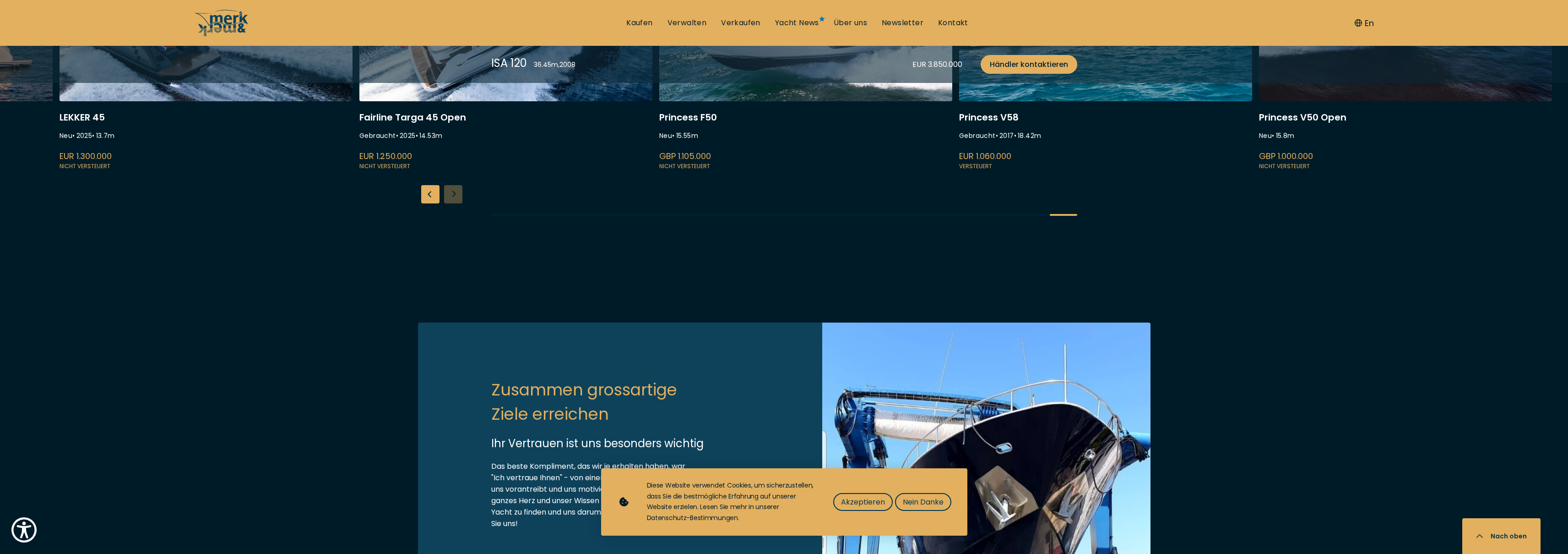
click at [460, 231] on div "Princess Y80 Neu • 25.5 m GBP 4.950.000 Nicht versteuert [PERSON_NAME] 960 Gebr…" at bounding box center [784, 79] width 1568 height 304
click at [1109, 171] on link at bounding box center [1105, 49] width 293 height 244
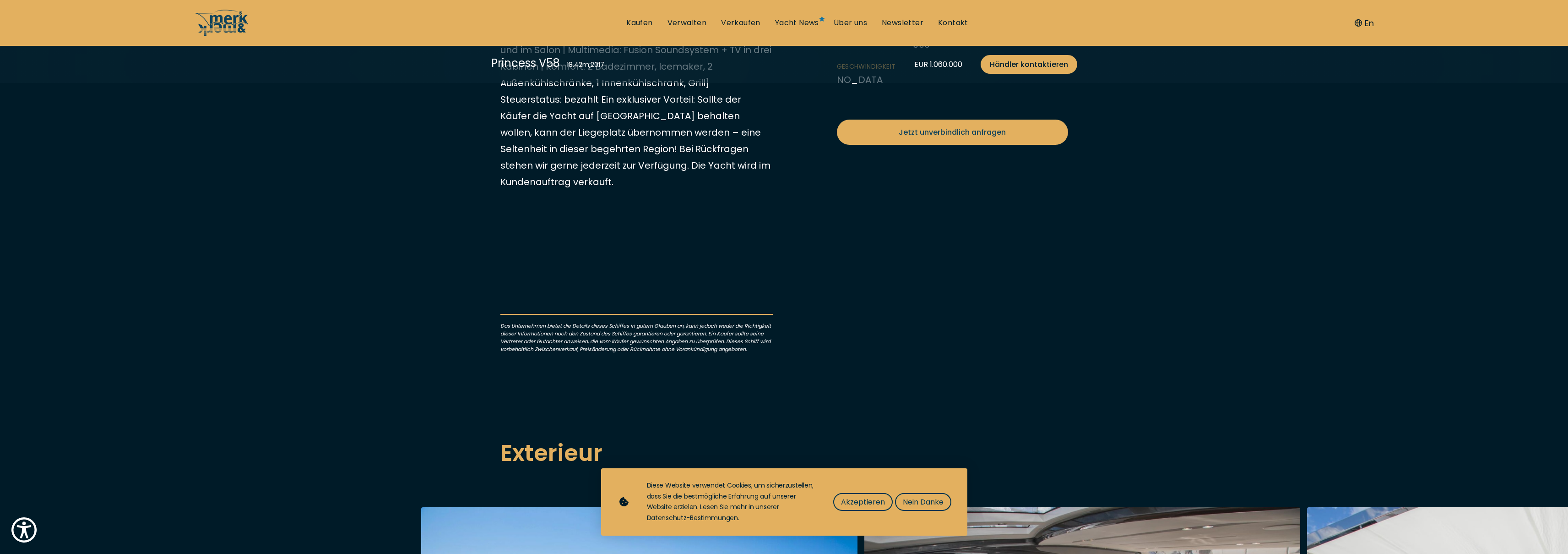
scroll to position [442, 0]
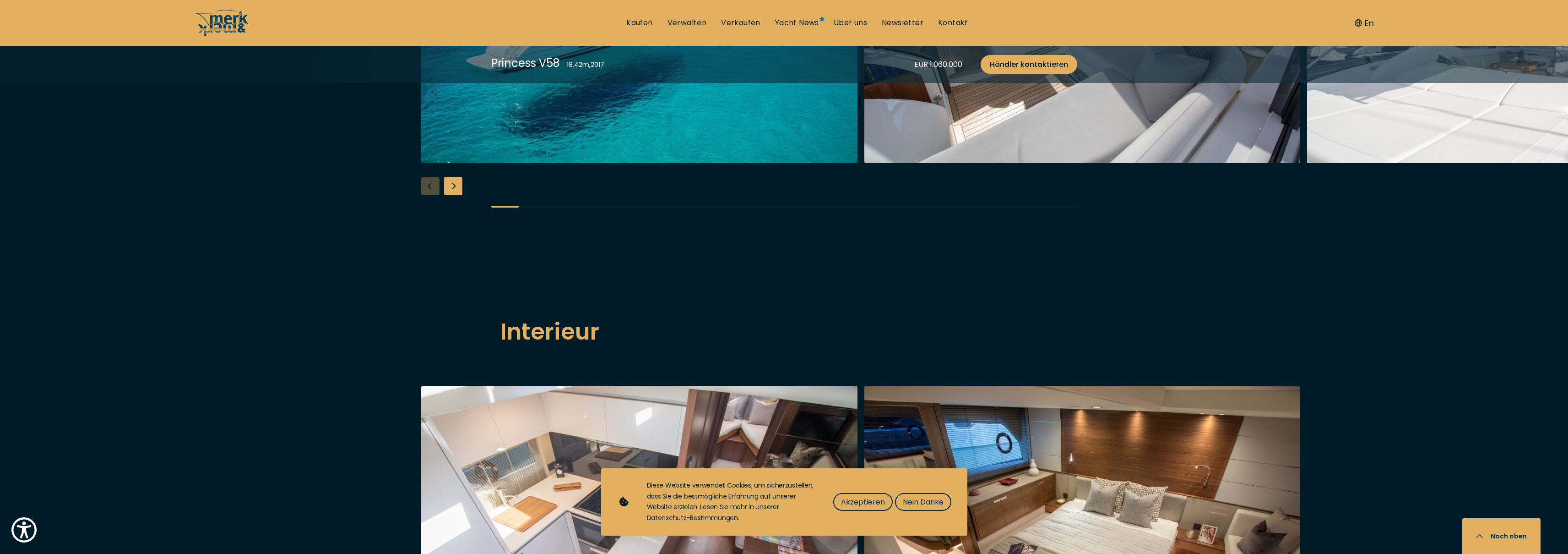
scroll to position [1071, 0]
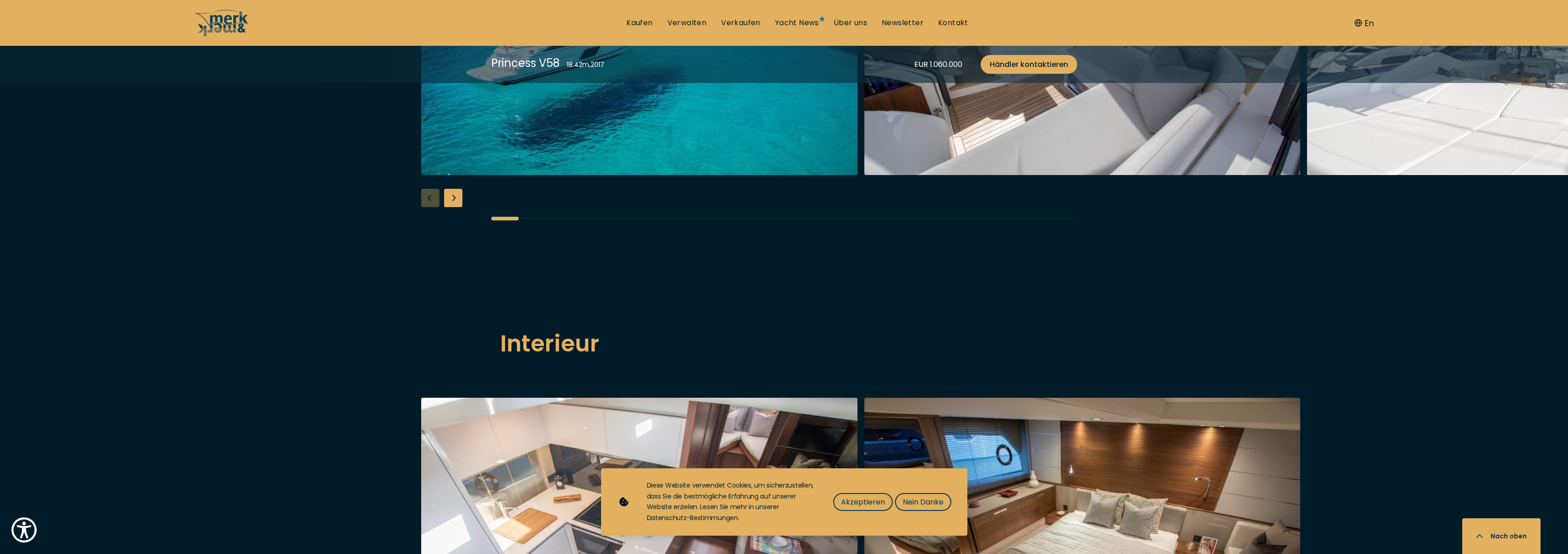
click at [458, 235] on div at bounding box center [784, 58] width 1568 height 353
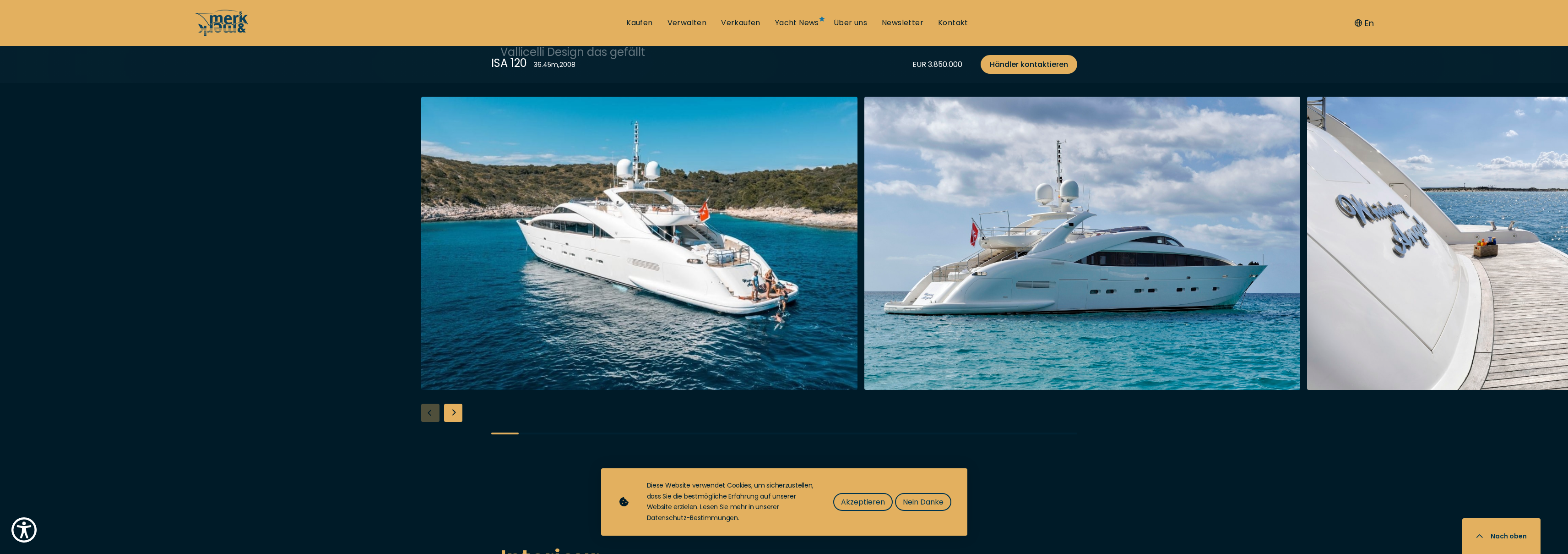
scroll to position [1026, 0]
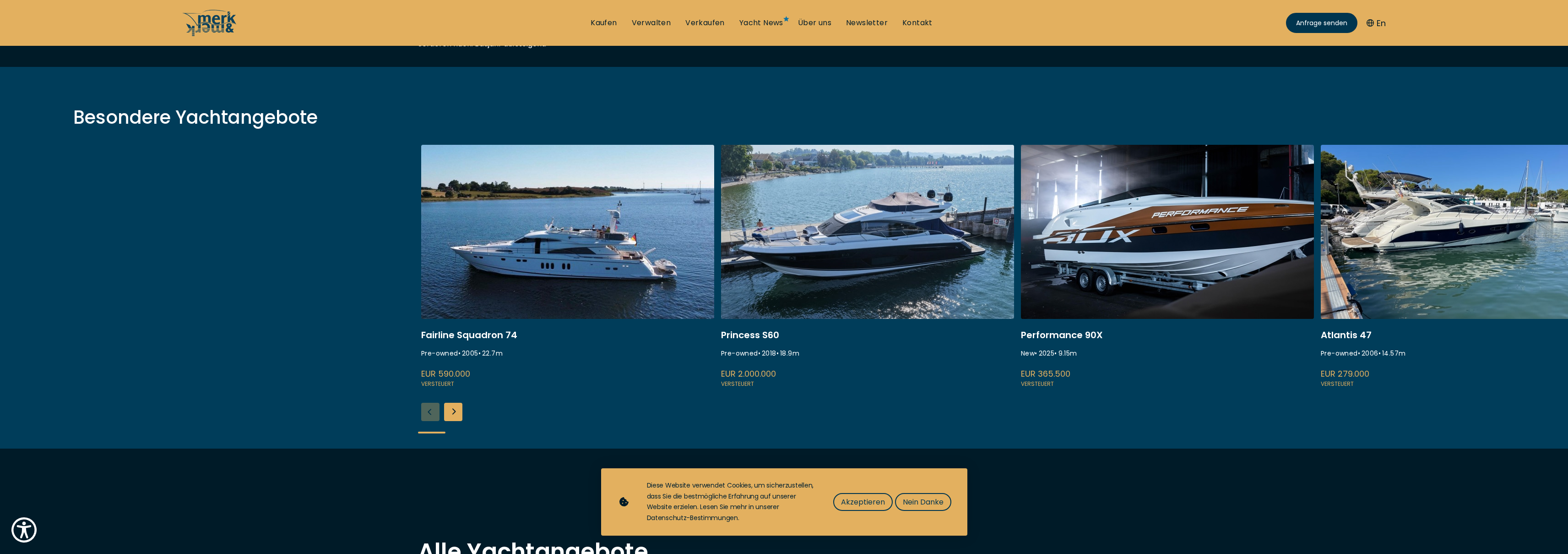
scroll to position [235, 0]
